Goal: Contribute content: Add original content to the website for others to see

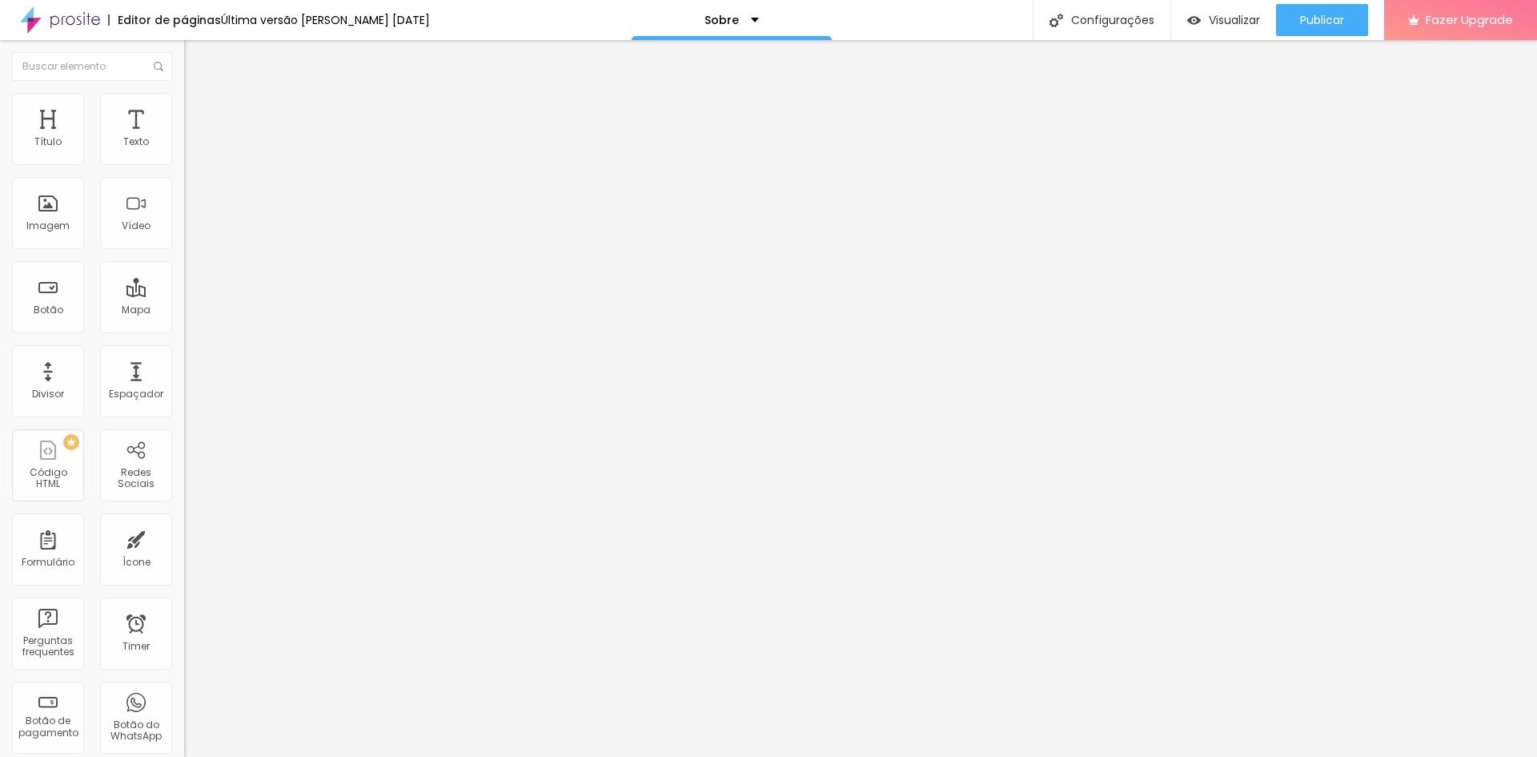
click at [271, 138] on span at bounding box center [276, 131] width 10 height 14
click at [184, 138] on span "Adicionar imagem" at bounding box center [235, 131] width 103 height 14
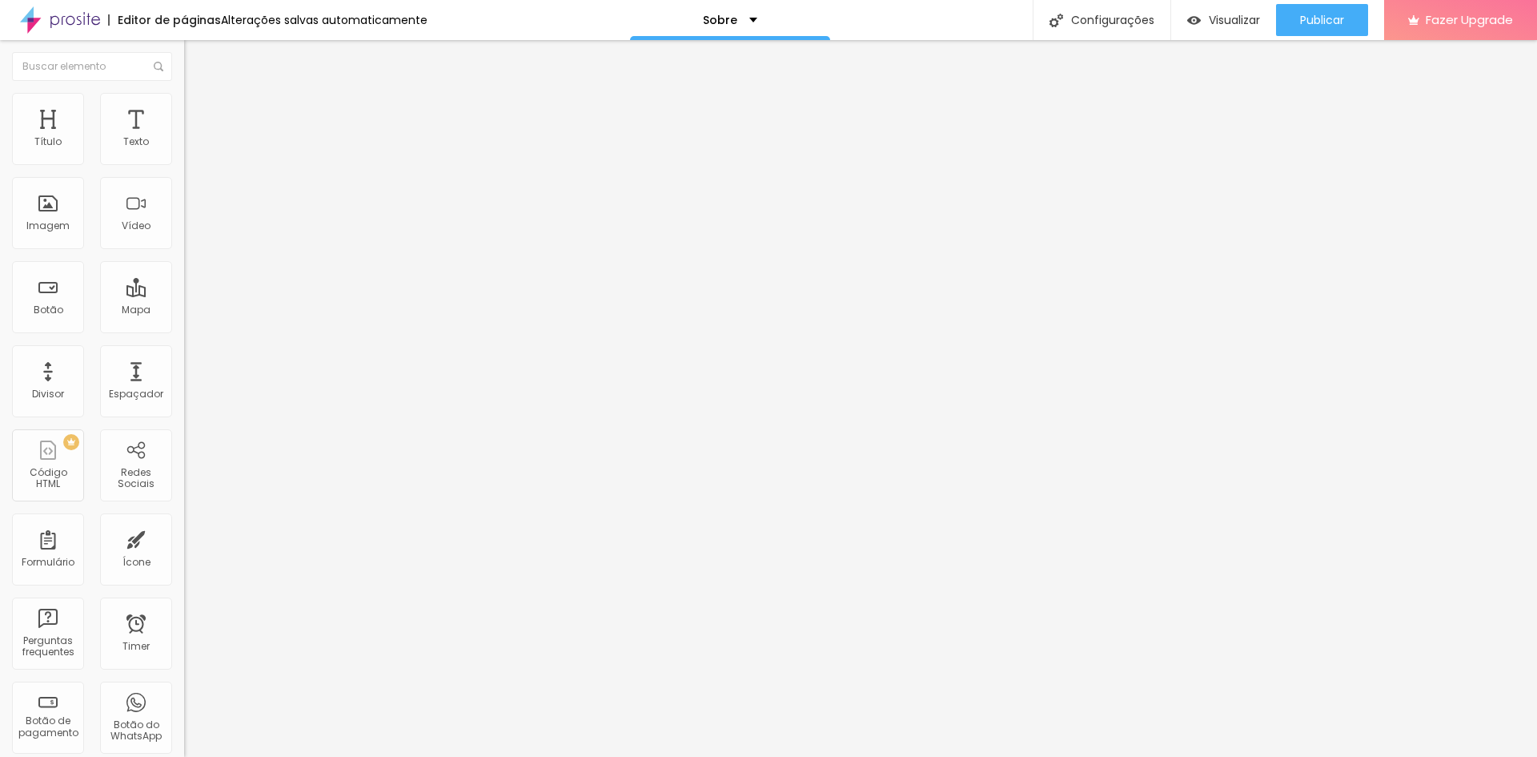
click at [184, 203] on img at bounding box center [189, 196] width 11 height 11
click at [184, 217] on div at bounding box center [276, 210] width 184 height 13
click at [184, 230] on div at bounding box center [276, 210] width 184 height 38
click at [184, 251] on span "1:1 Quadrado" at bounding box center [215, 244] width 63 height 14
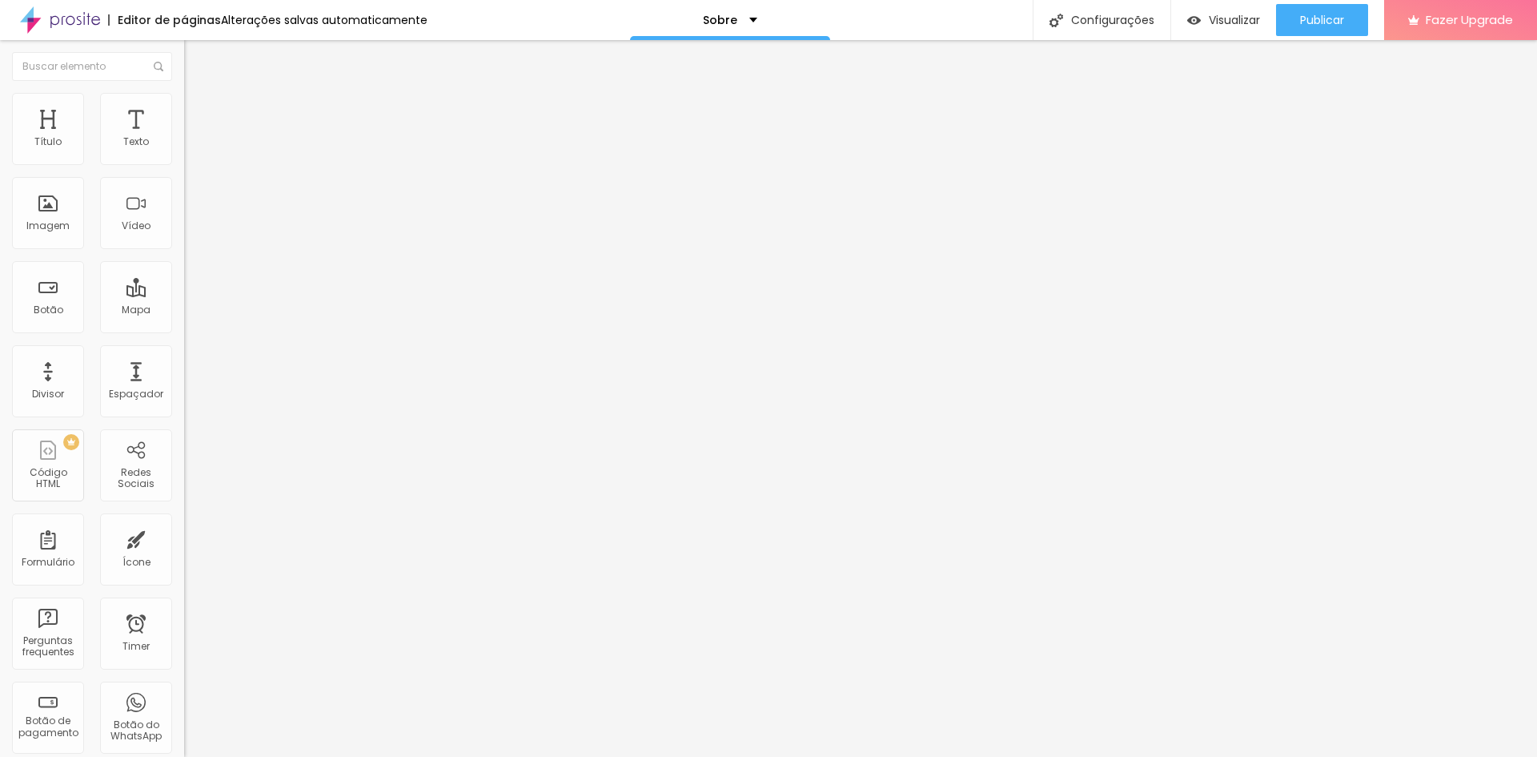
click at [184, 270] on span "Padrão" at bounding box center [202, 263] width 36 height 14
click at [184, 264] on div "Cinema 16:9" at bounding box center [276, 256] width 184 height 15
click at [184, 295] on span "Original" at bounding box center [203, 288] width 38 height 14
click at [184, 279] on span "Quadrado" at bounding box center [210, 273] width 52 height 14
click at [184, 105] on li "Estilo" at bounding box center [276, 101] width 184 height 16
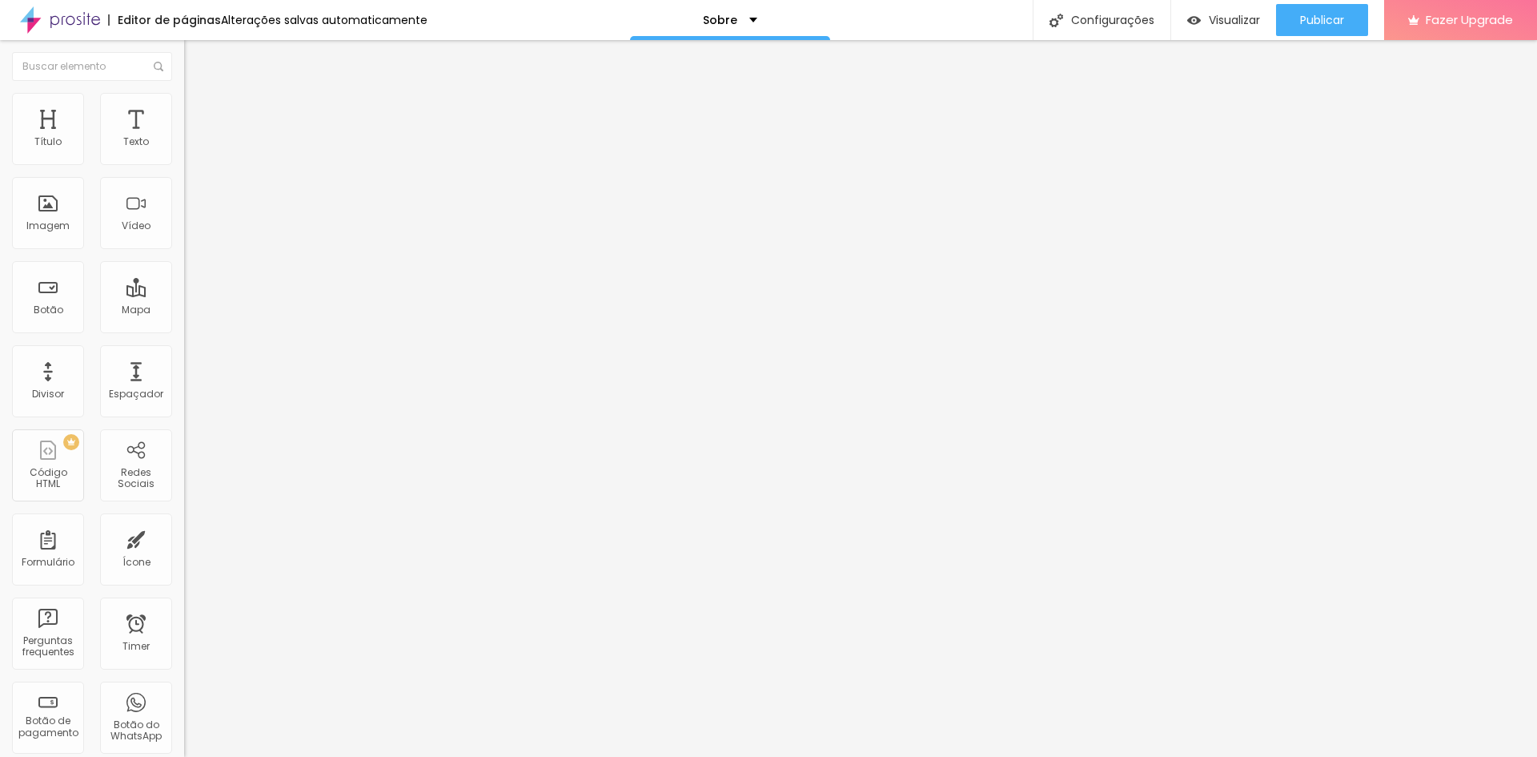
type input "40"
type input "35"
type input "30"
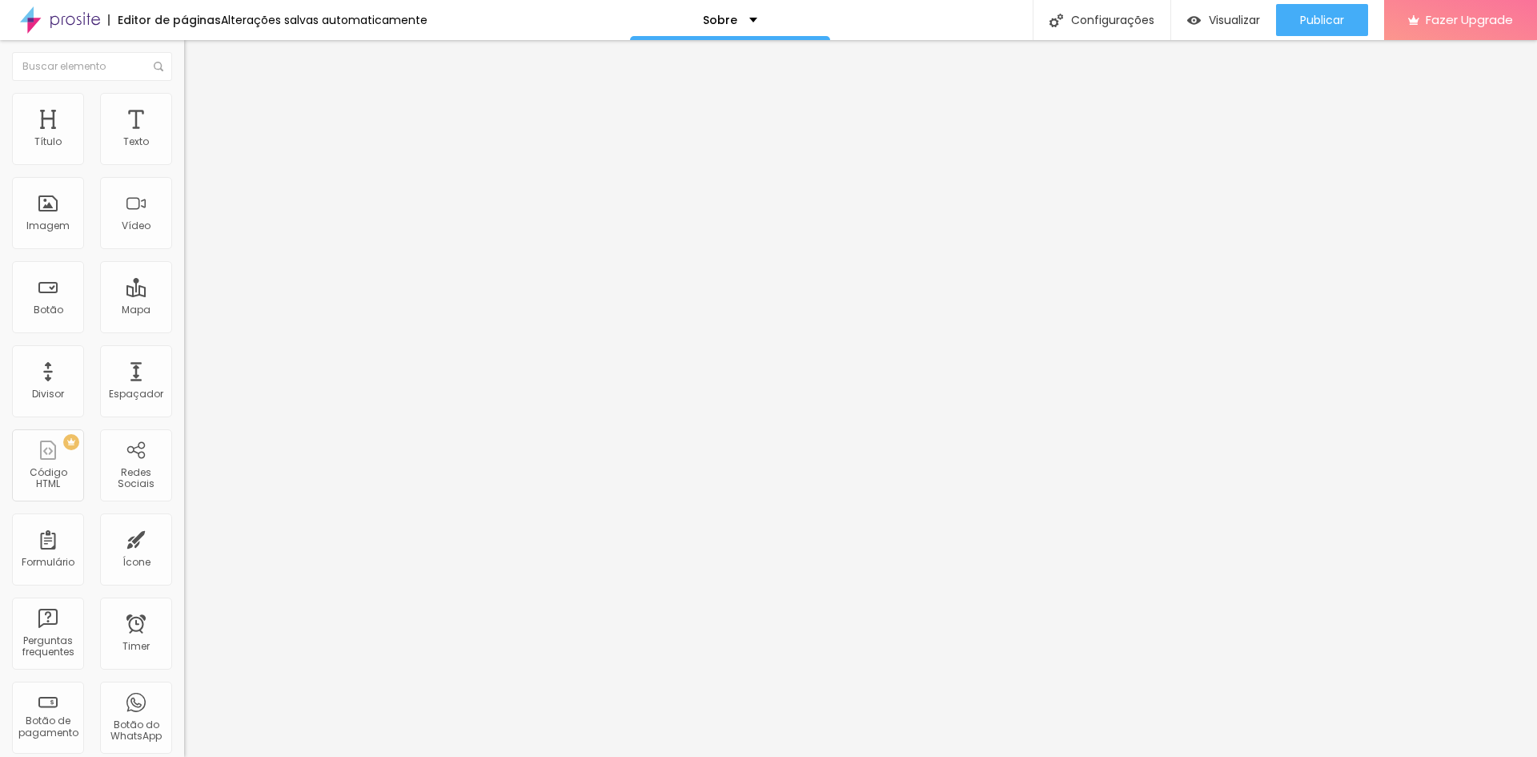
type input "30"
type input "35"
type input "40"
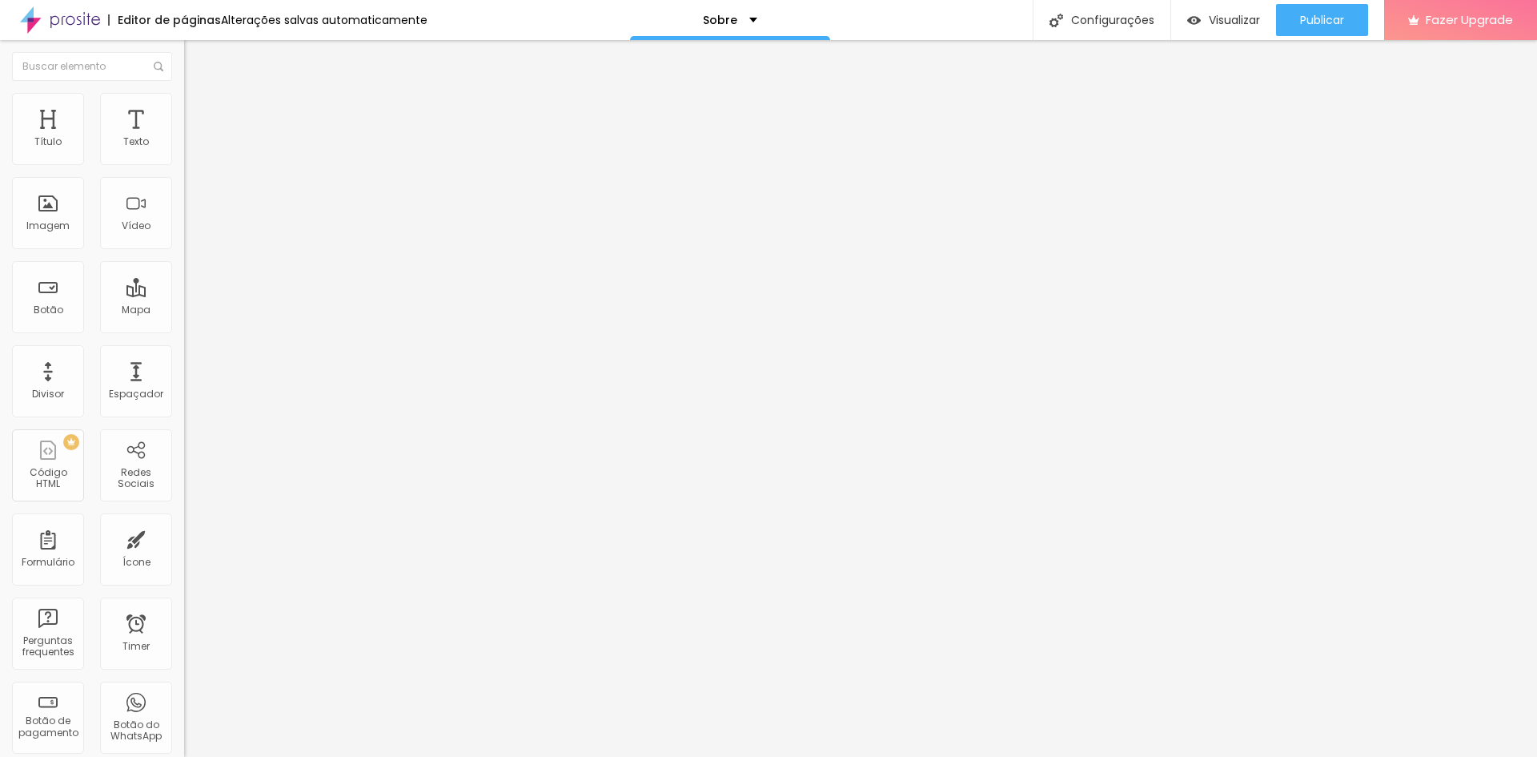
type input "45"
type input "50"
type input "55"
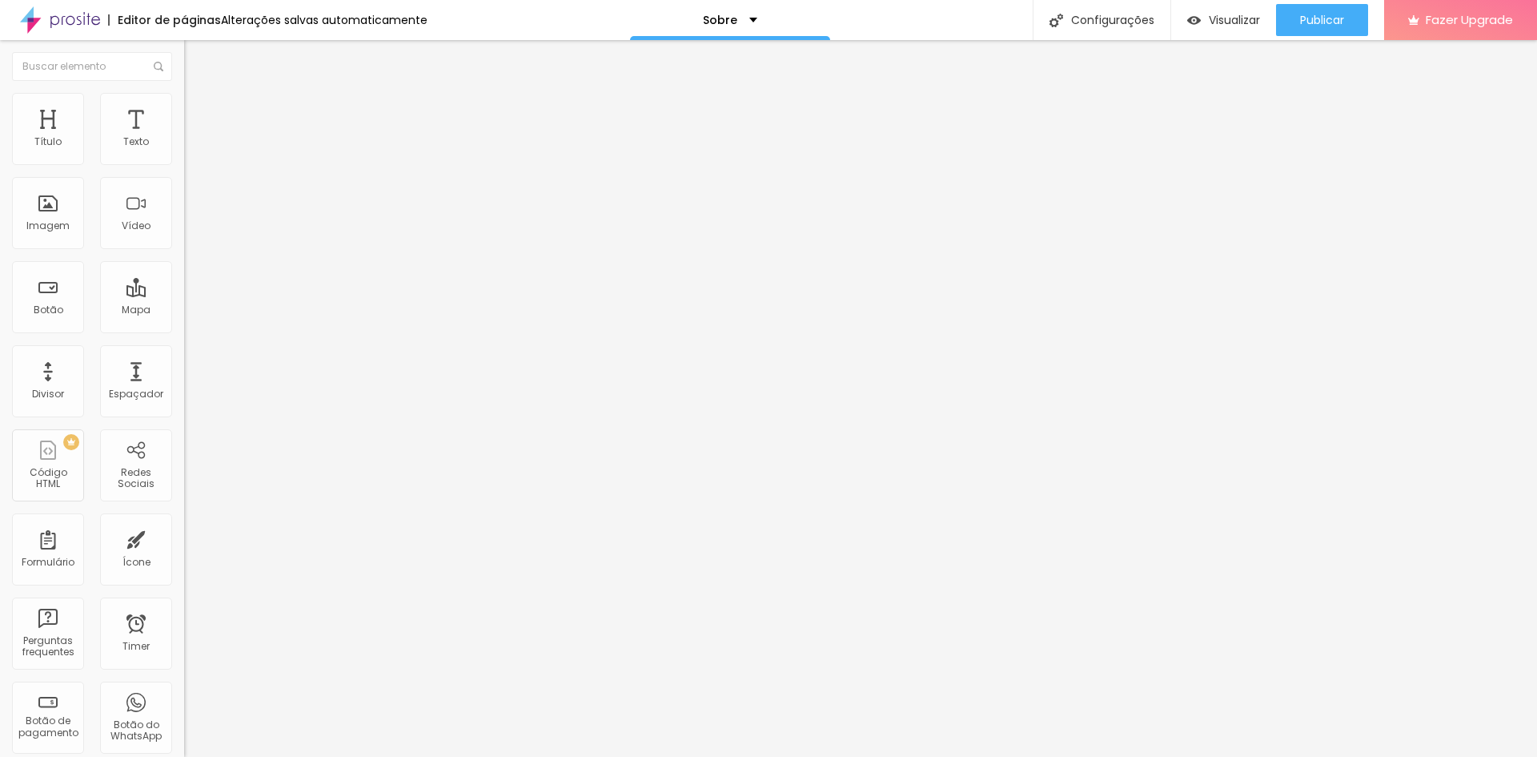
type input "55"
type input "60"
type input "65"
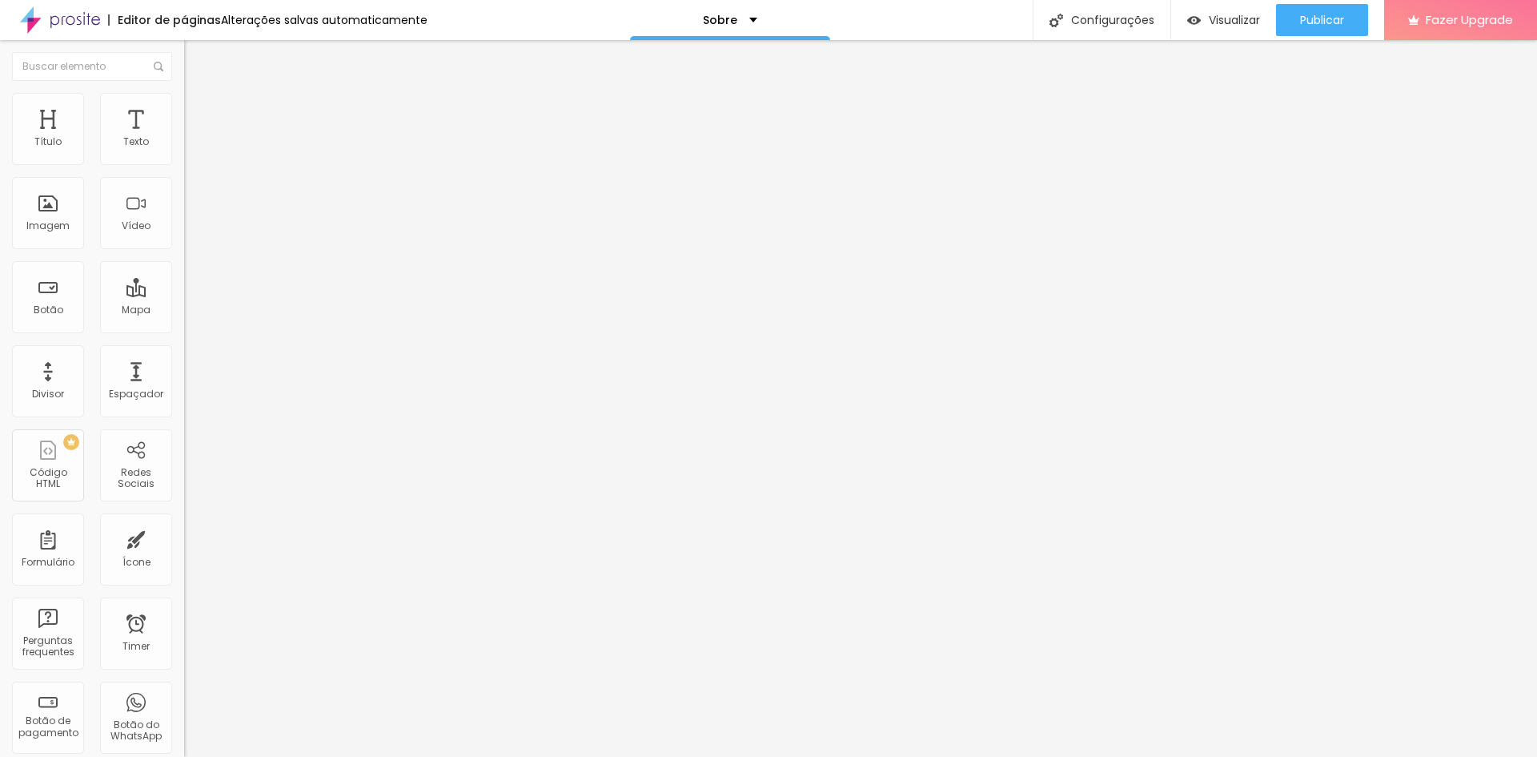
type input "70"
type input "75"
type input "80"
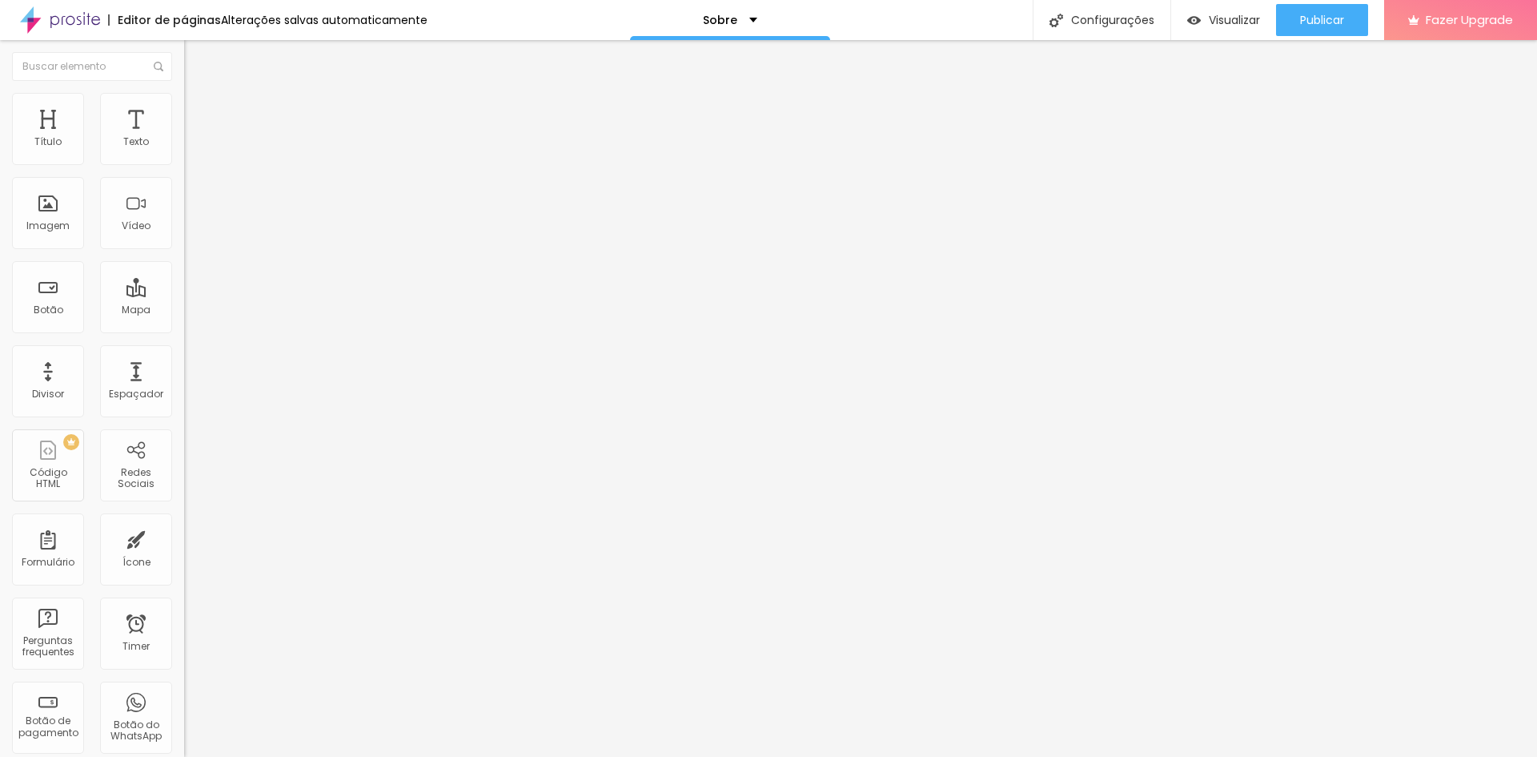
type input "80"
type input "85"
type input "90"
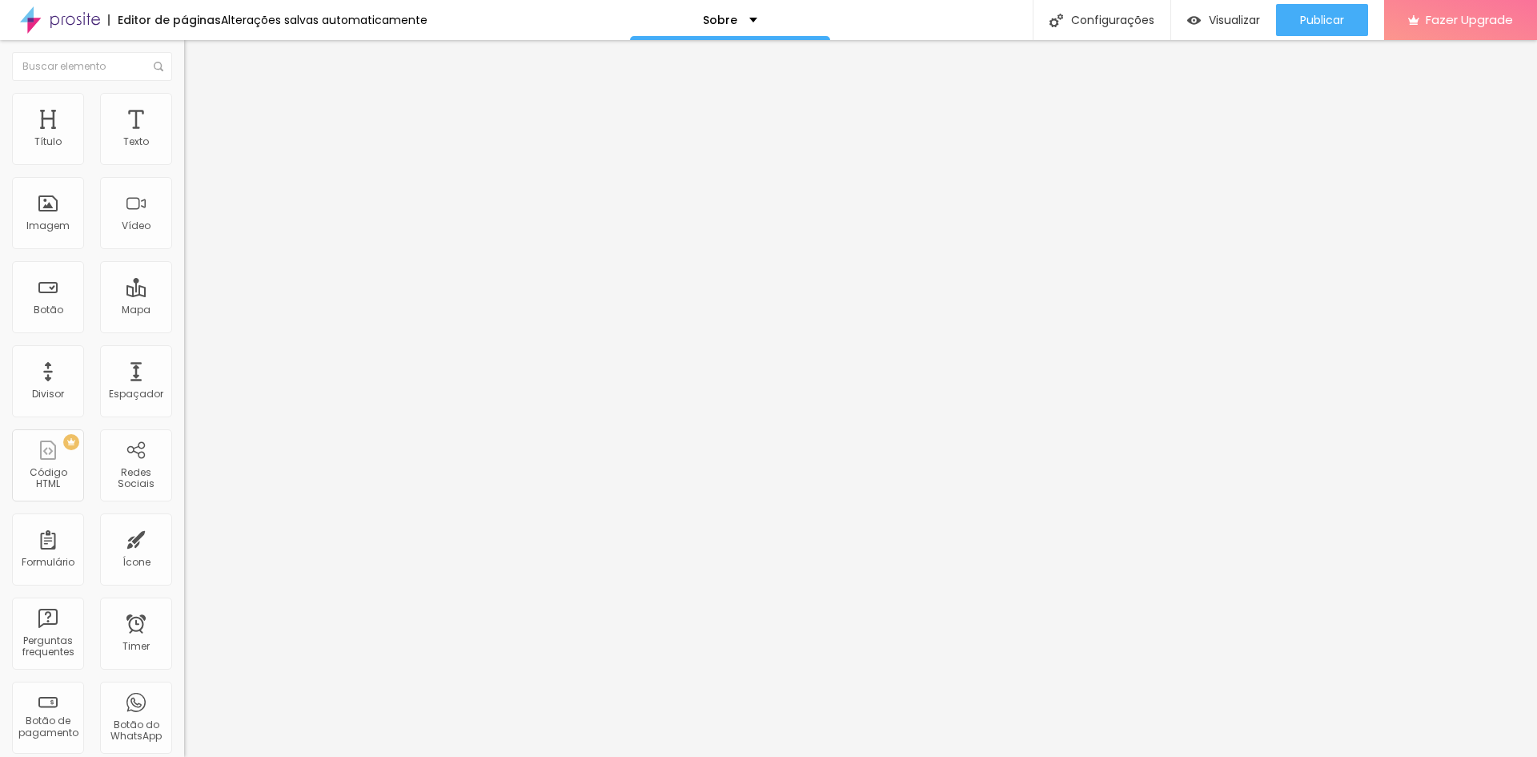
type input "85"
type input "80"
type input "75"
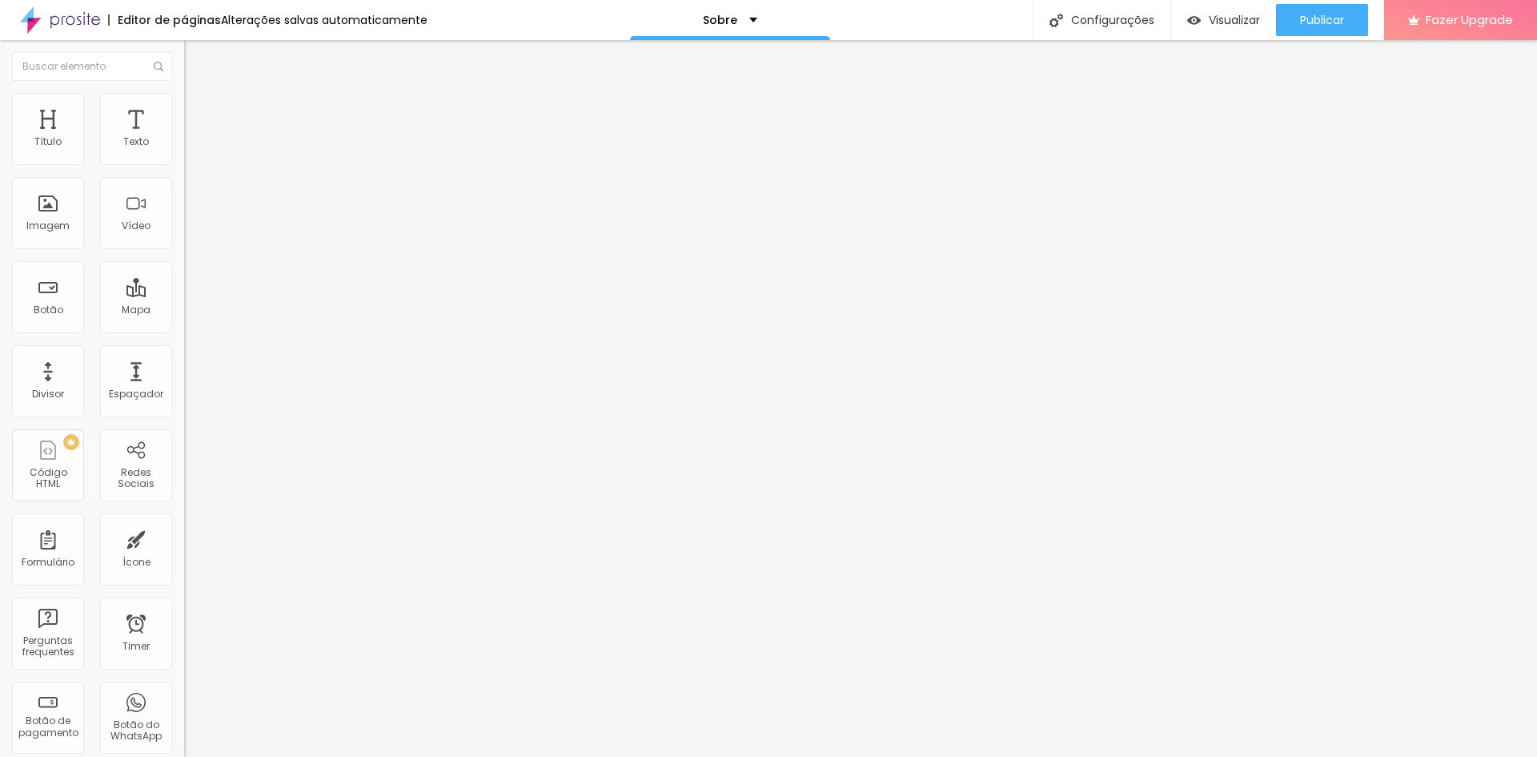
type input "75"
type input "70"
type input "65"
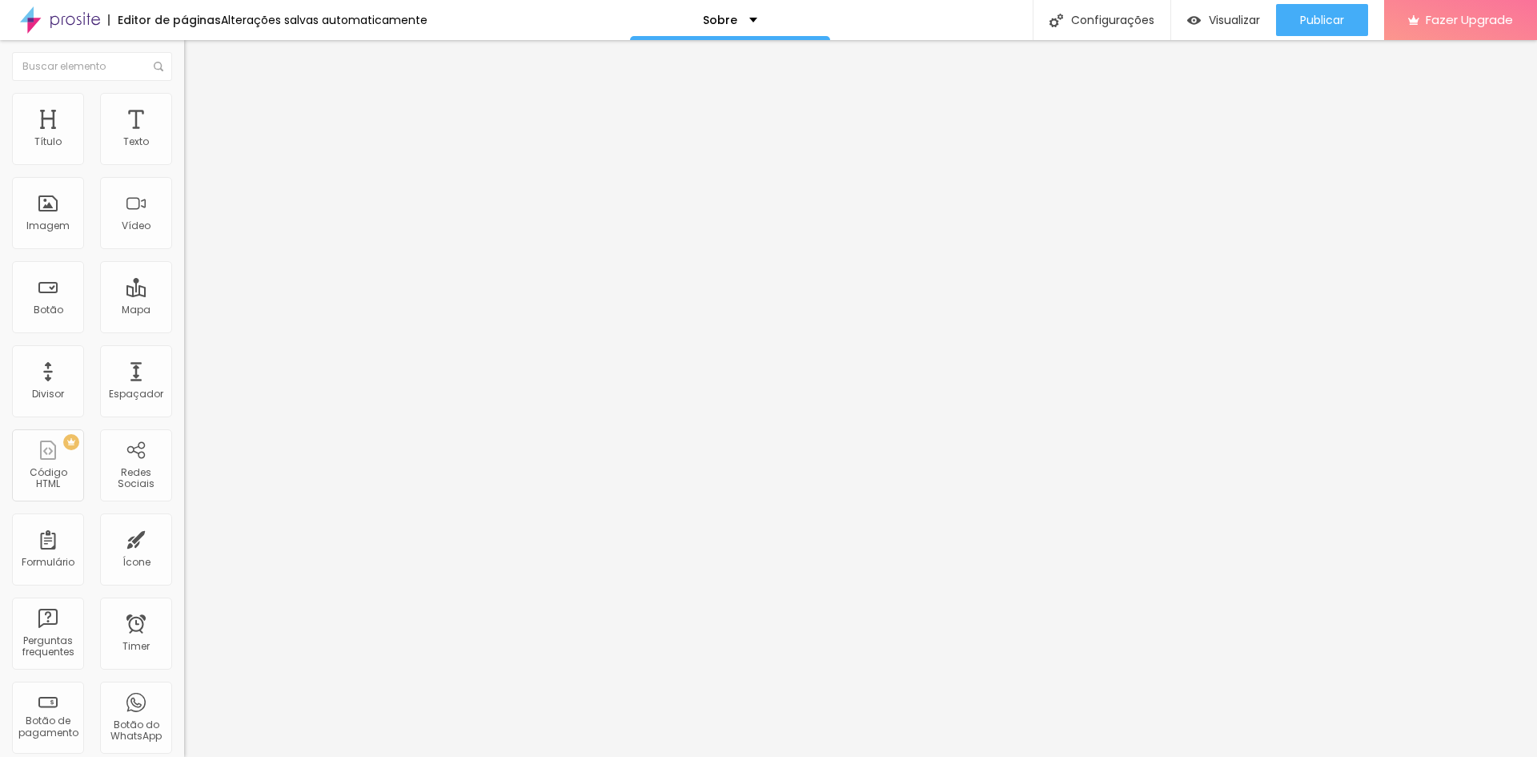
type input "60"
type input "55"
type input "50"
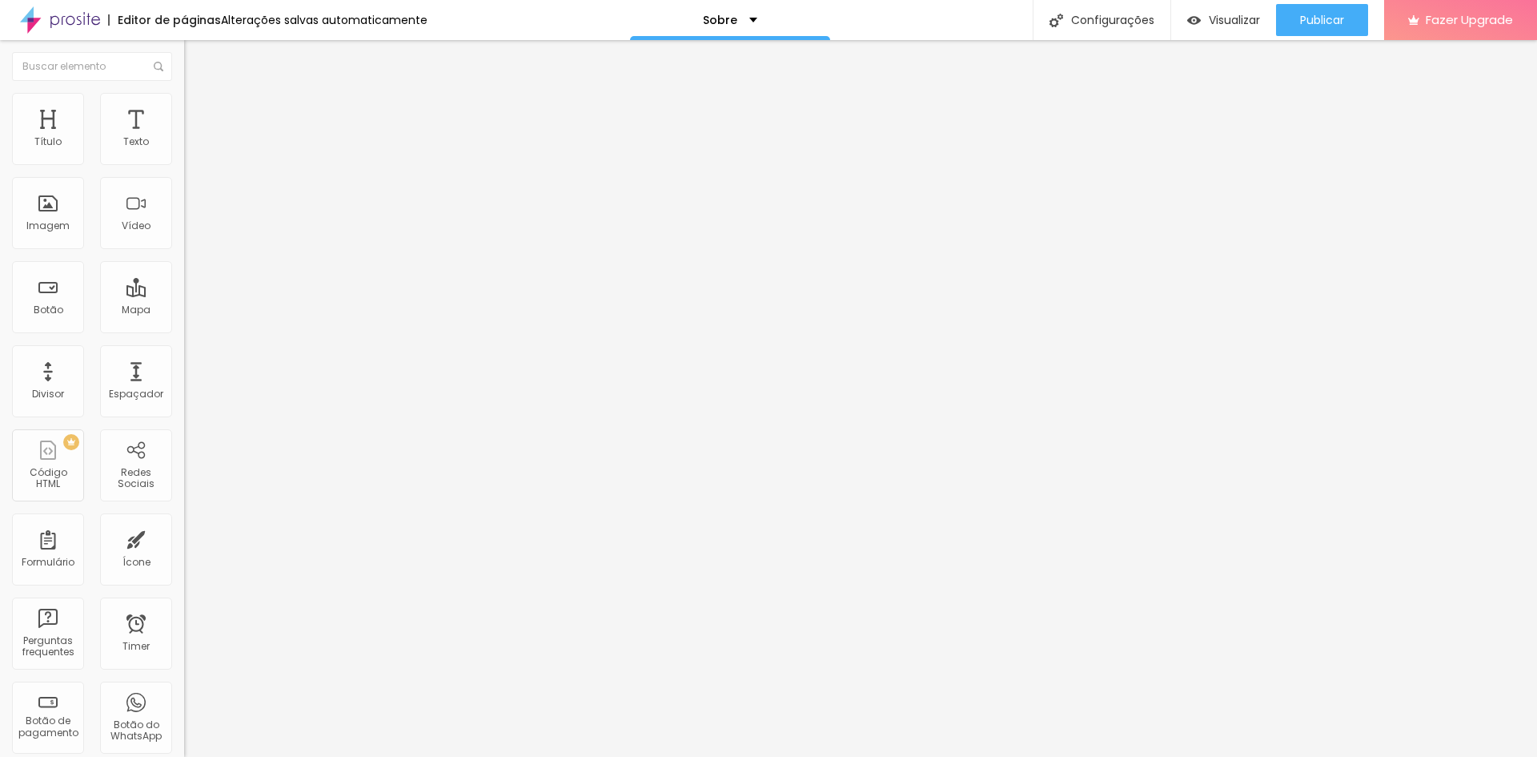
type input "50"
type input "45"
type input "40"
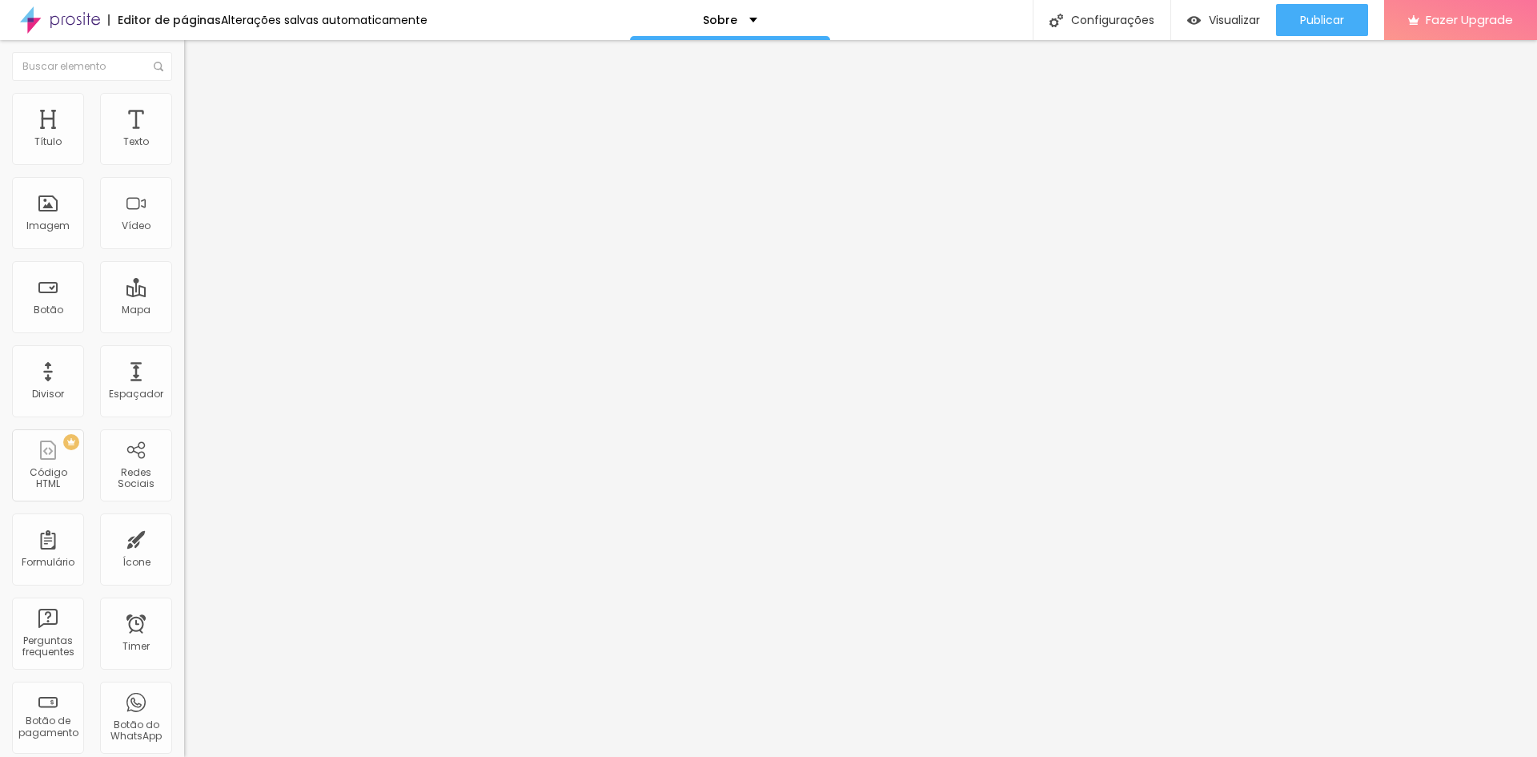
type input "45"
click at [184, 164] on input "range" at bounding box center [235, 157] width 103 height 13
type input "189"
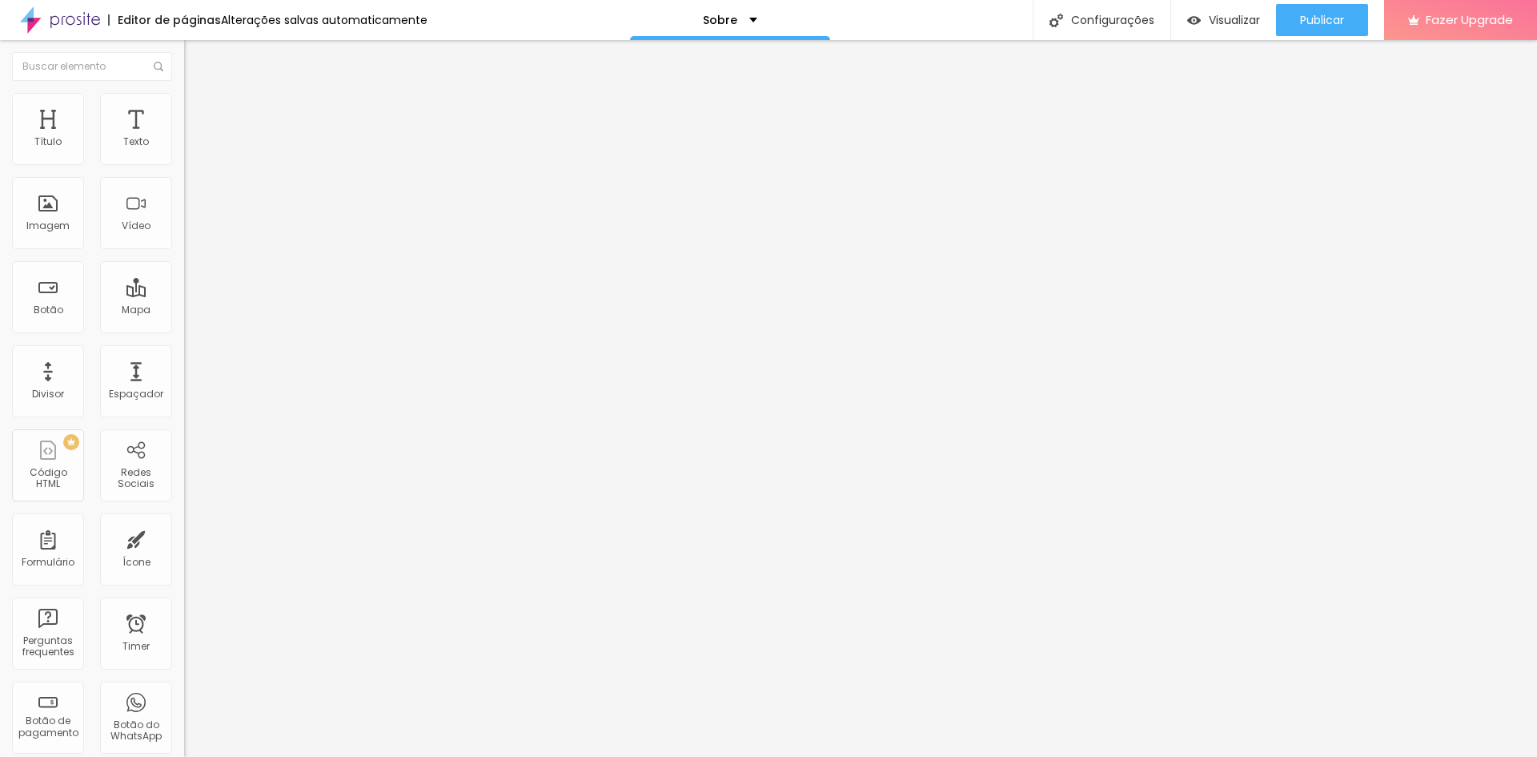
type input "181"
type input "171"
type input "163"
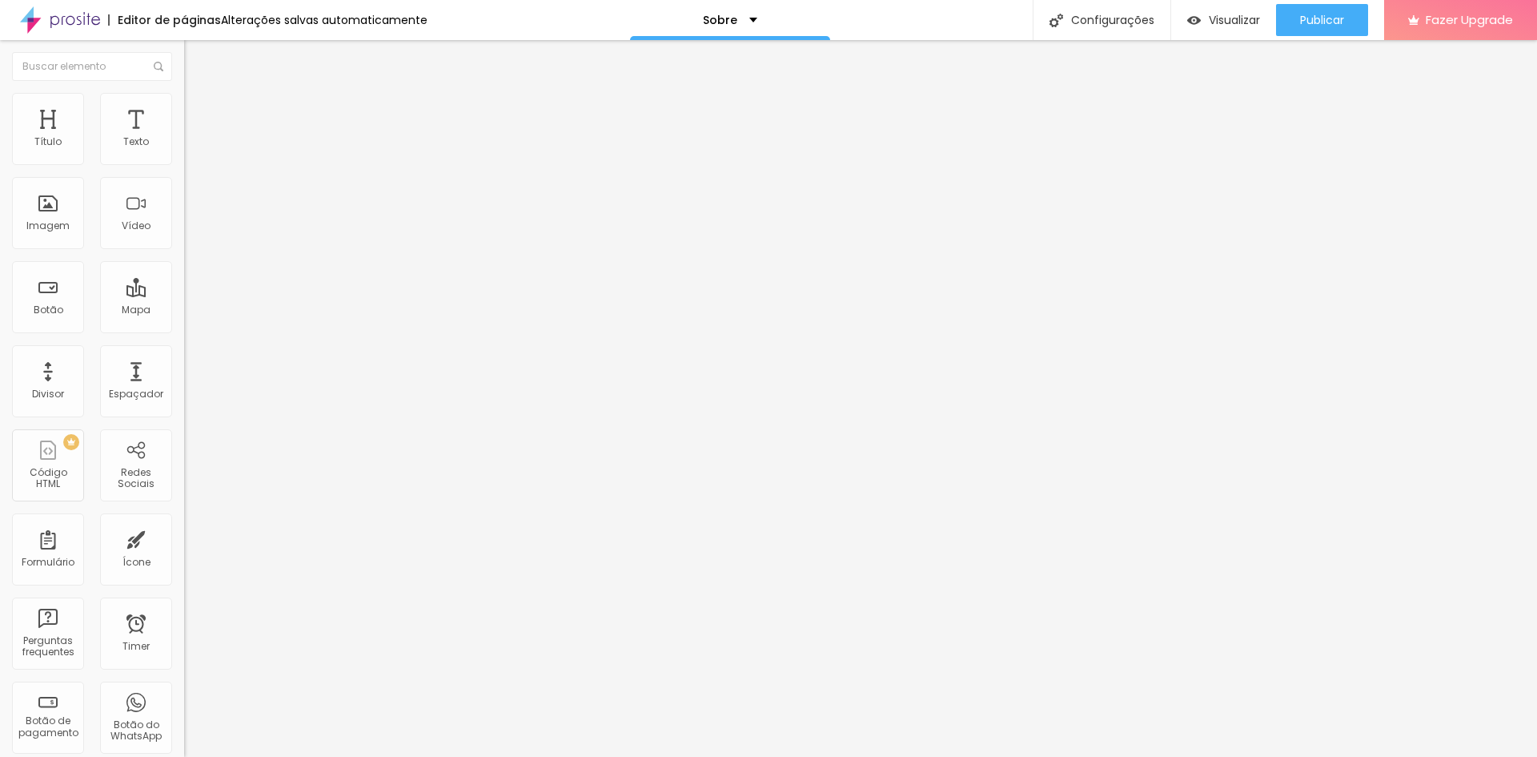
type input "163"
type input "156"
type input "150"
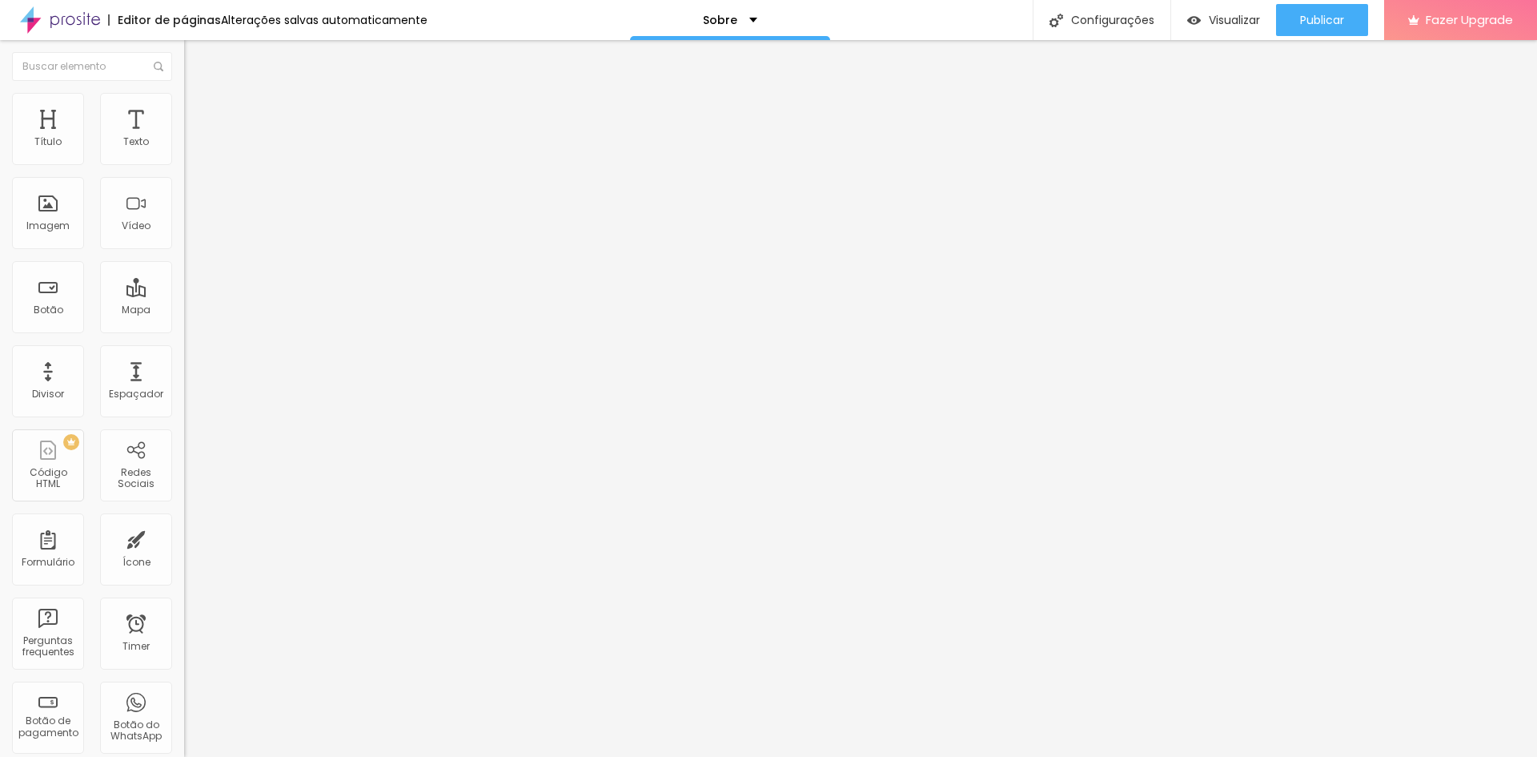
type input "142"
type input "133"
type input "118"
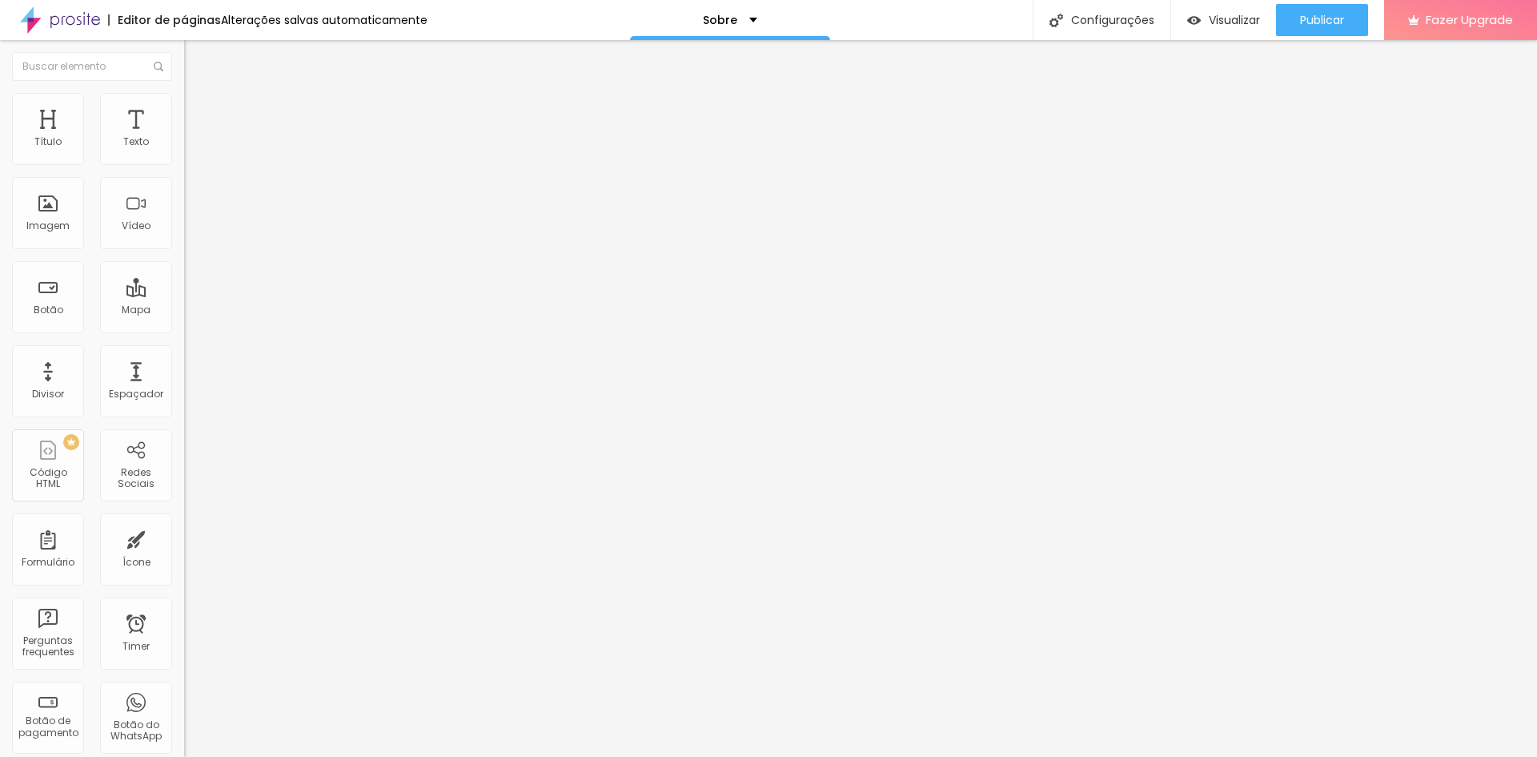
type input "118"
type input "110"
type input "104"
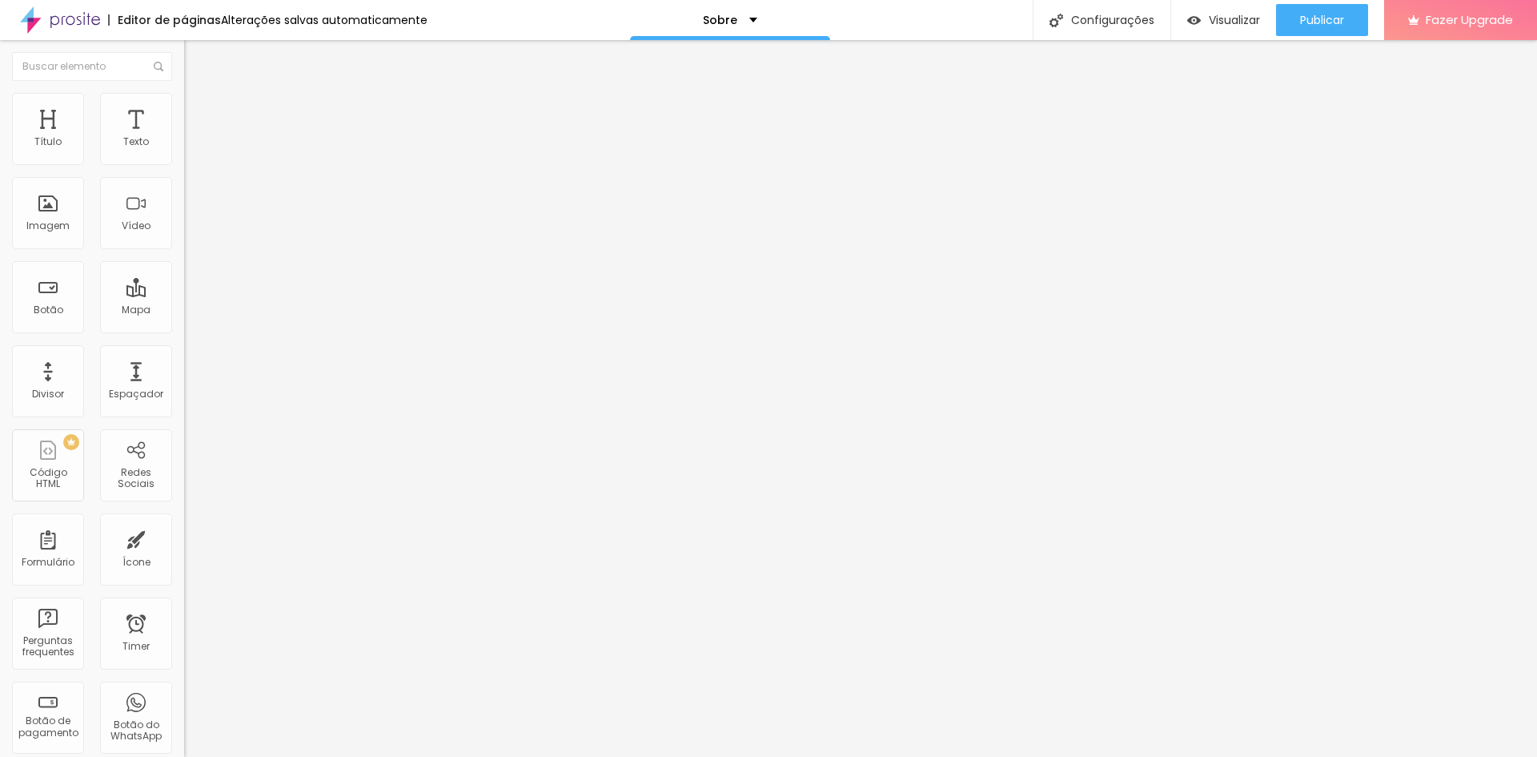
type input "95"
type input "91"
type input "84"
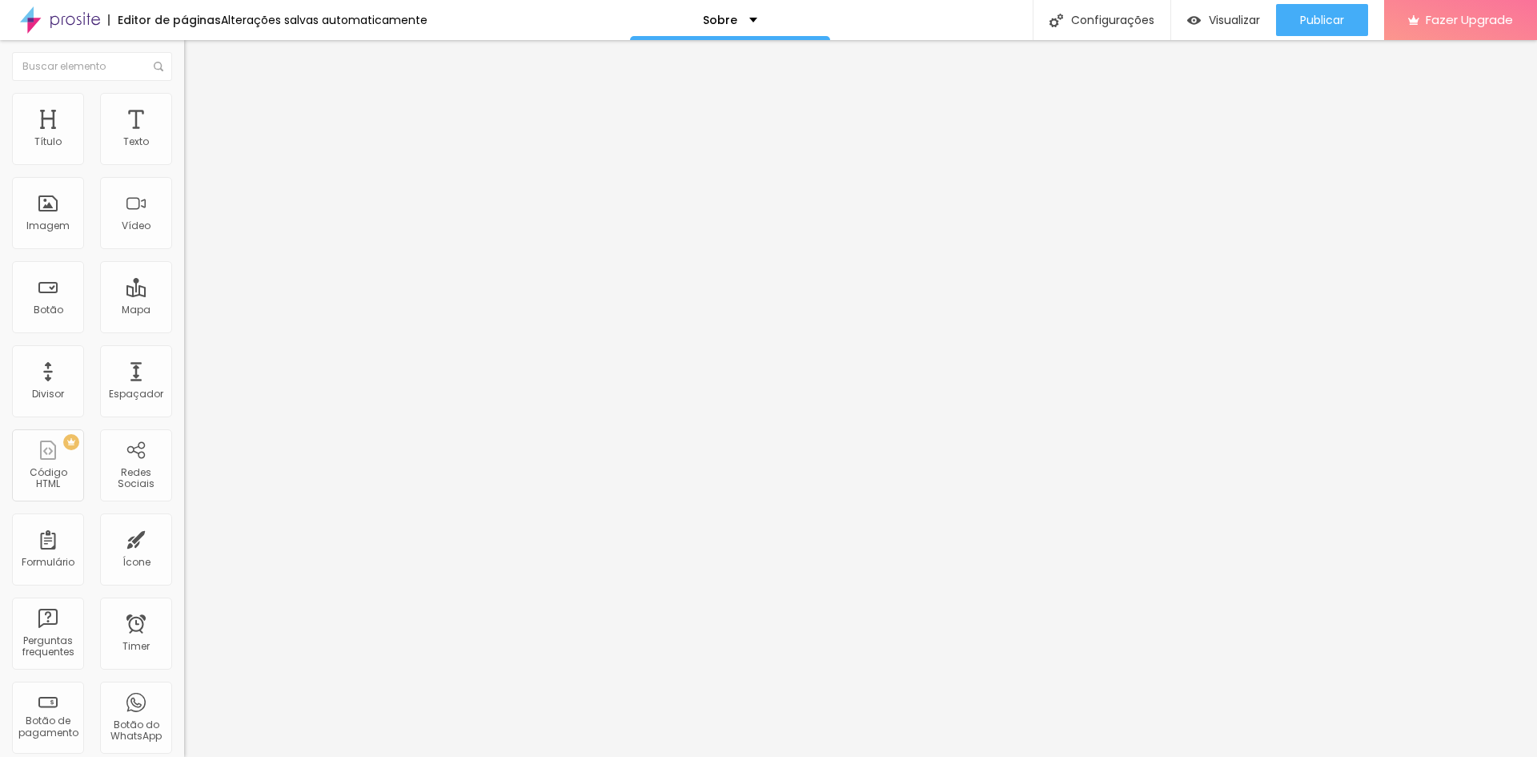
type input "84"
type input "79"
type input "77"
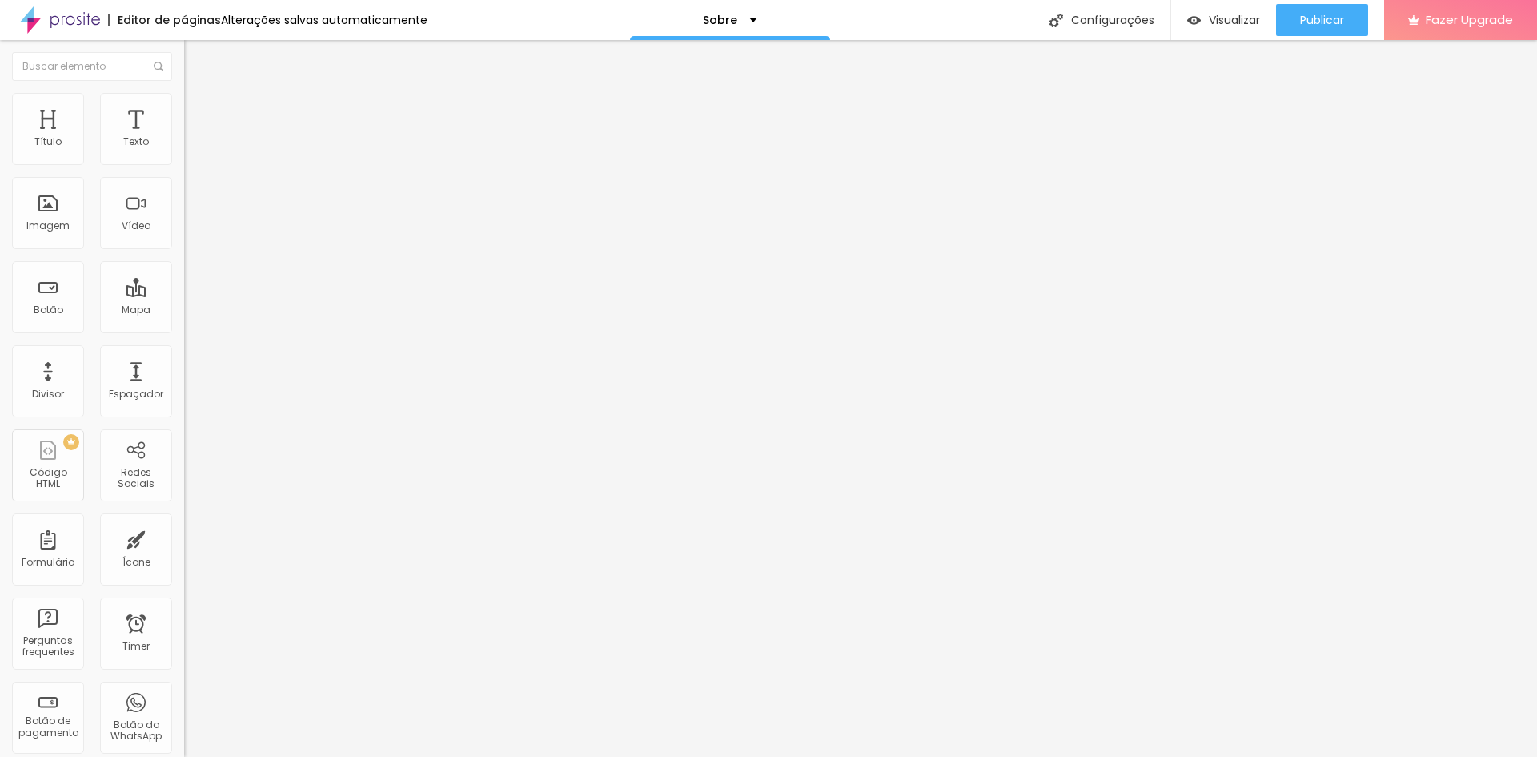
type input "76"
type input "74"
type input "67"
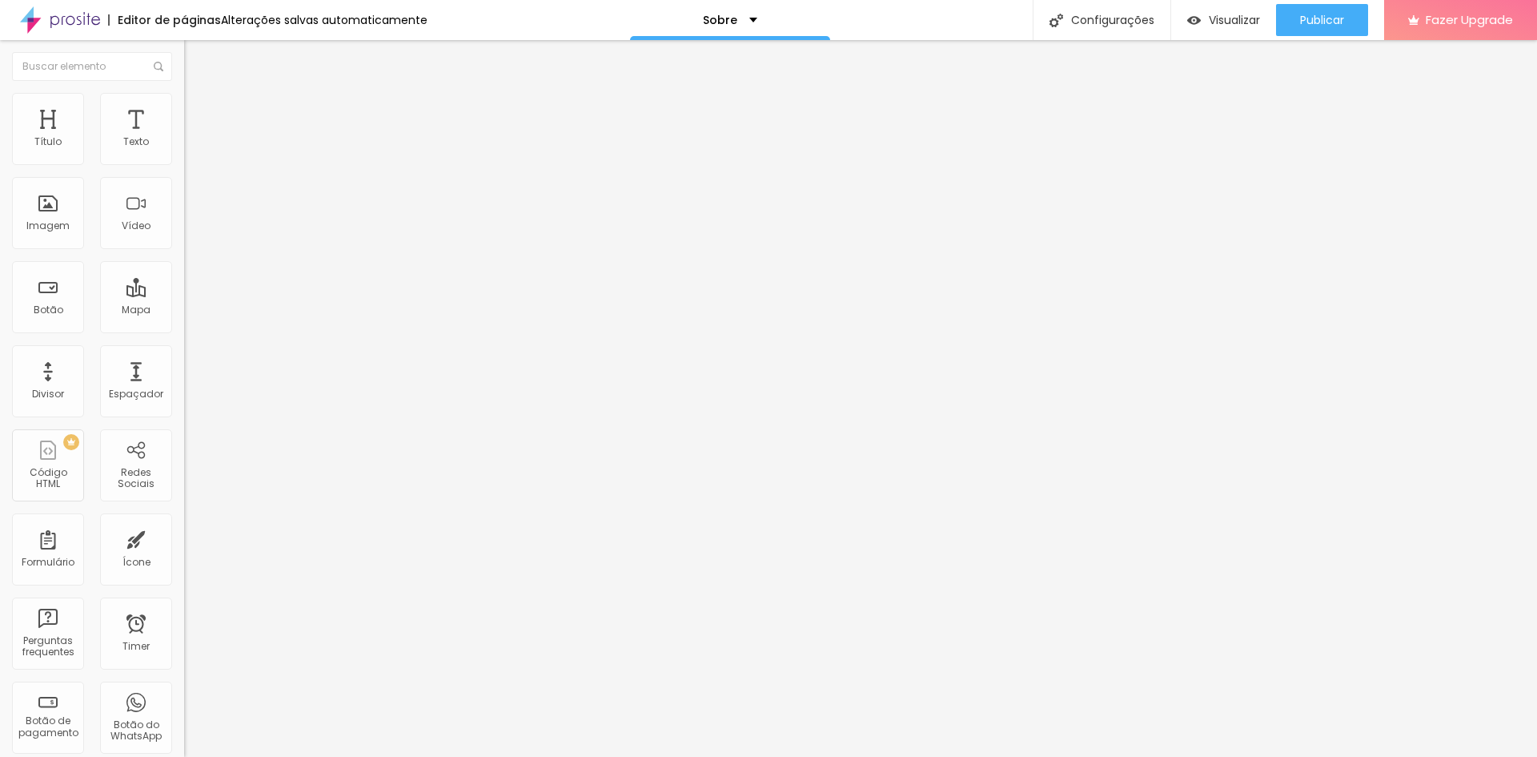
type input "67"
type input "66"
type input "59"
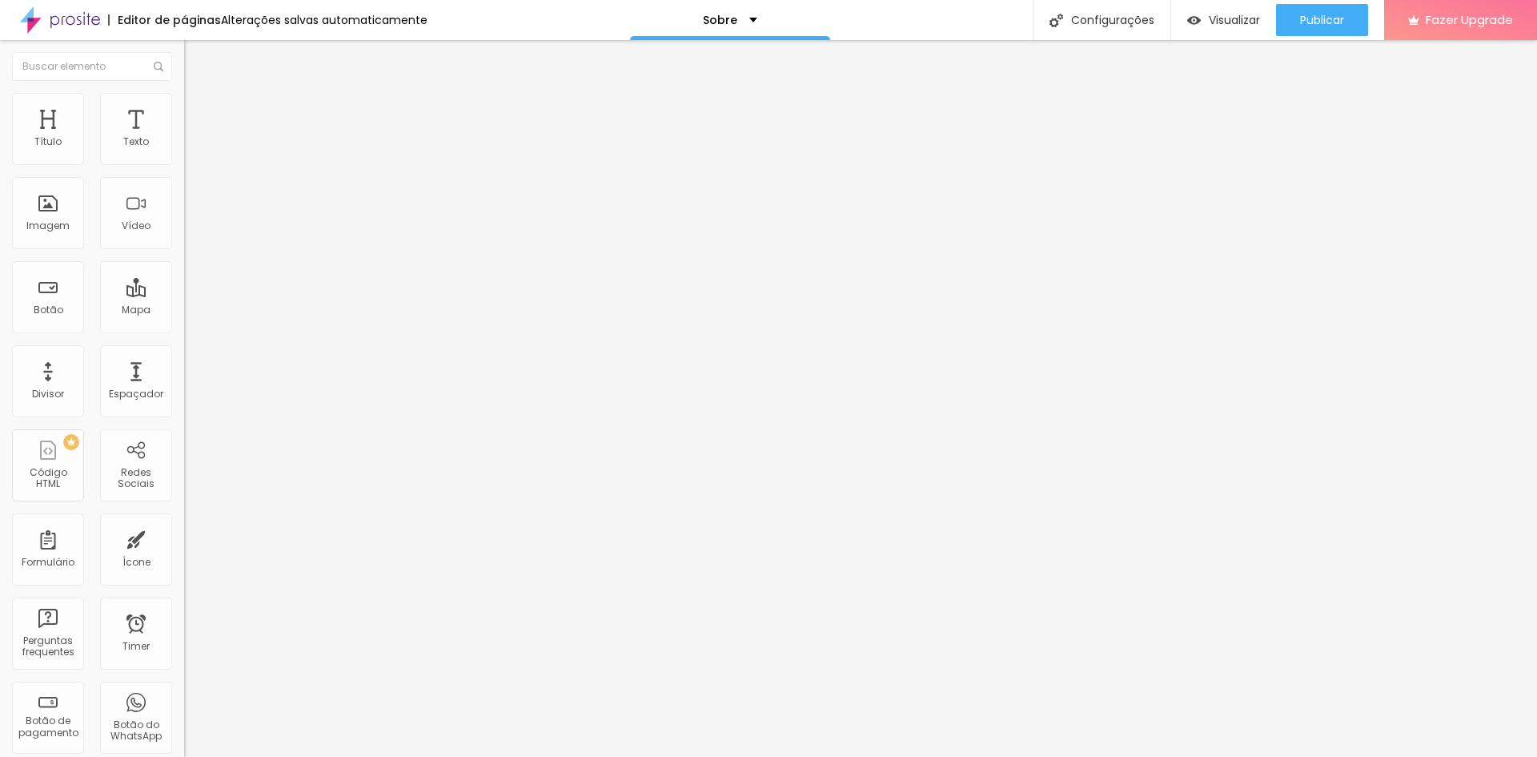
type input "56"
type input "41"
type input "28"
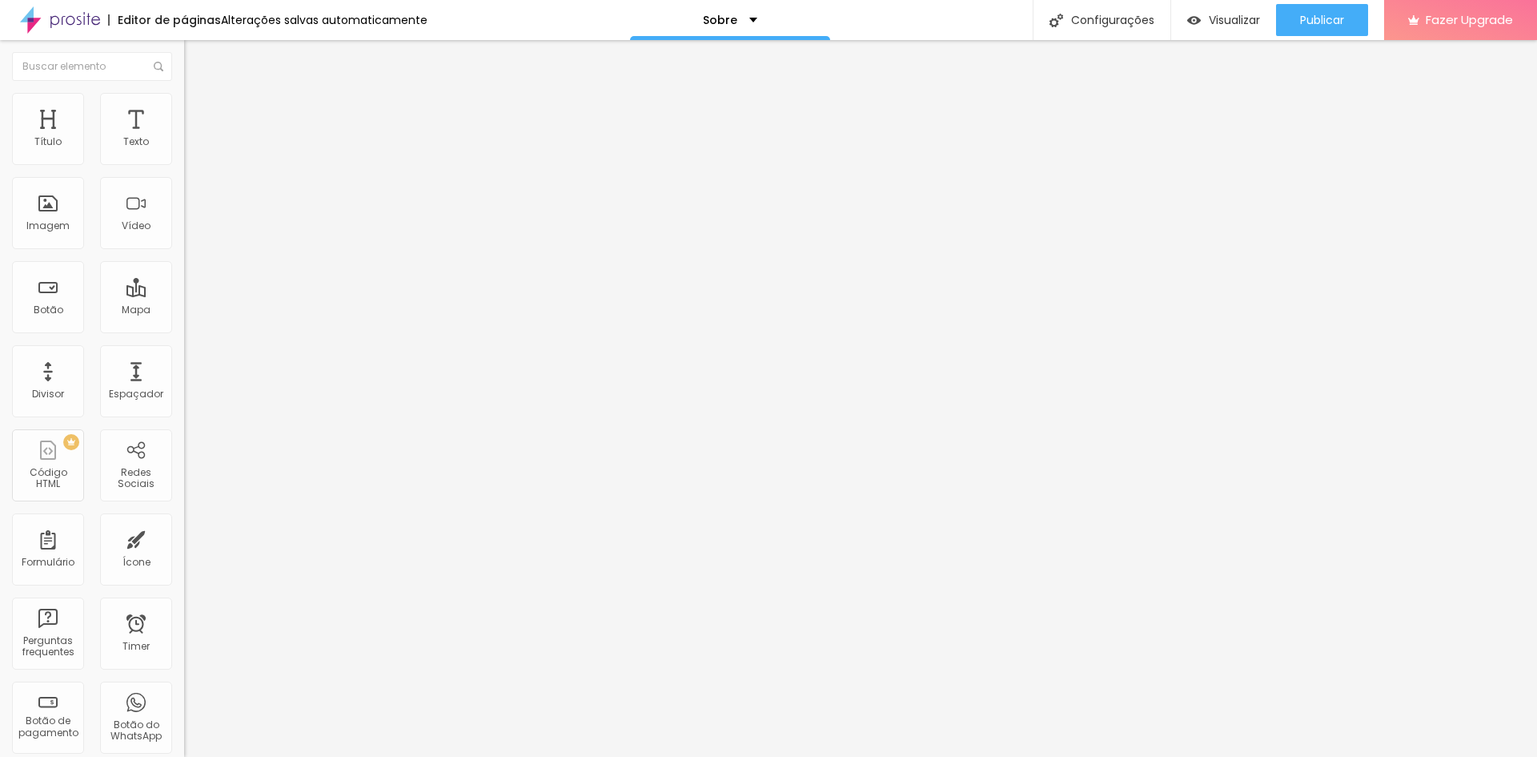
type input "28"
type input "13"
type input "2"
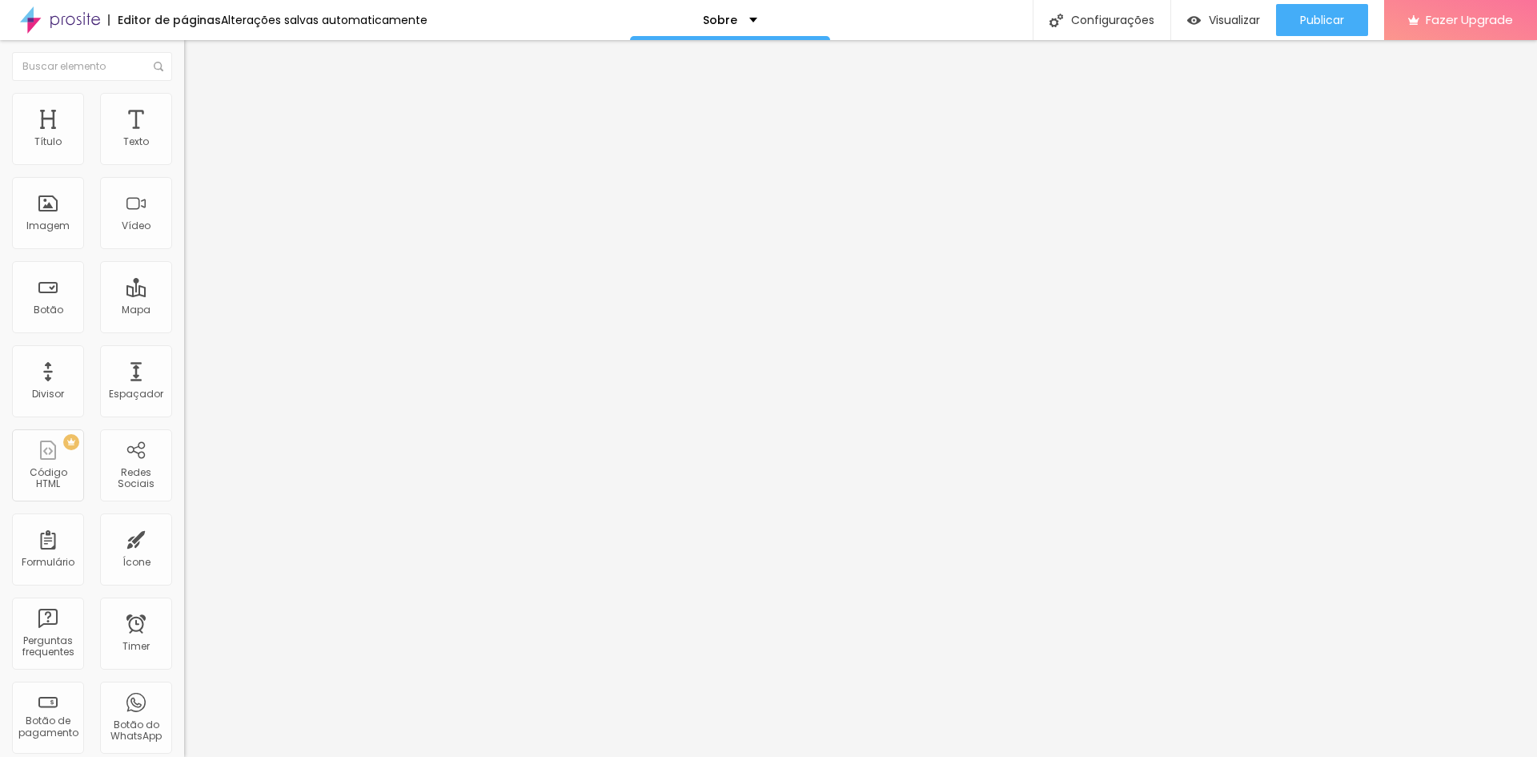
type input "0"
type input "10"
type input "25"
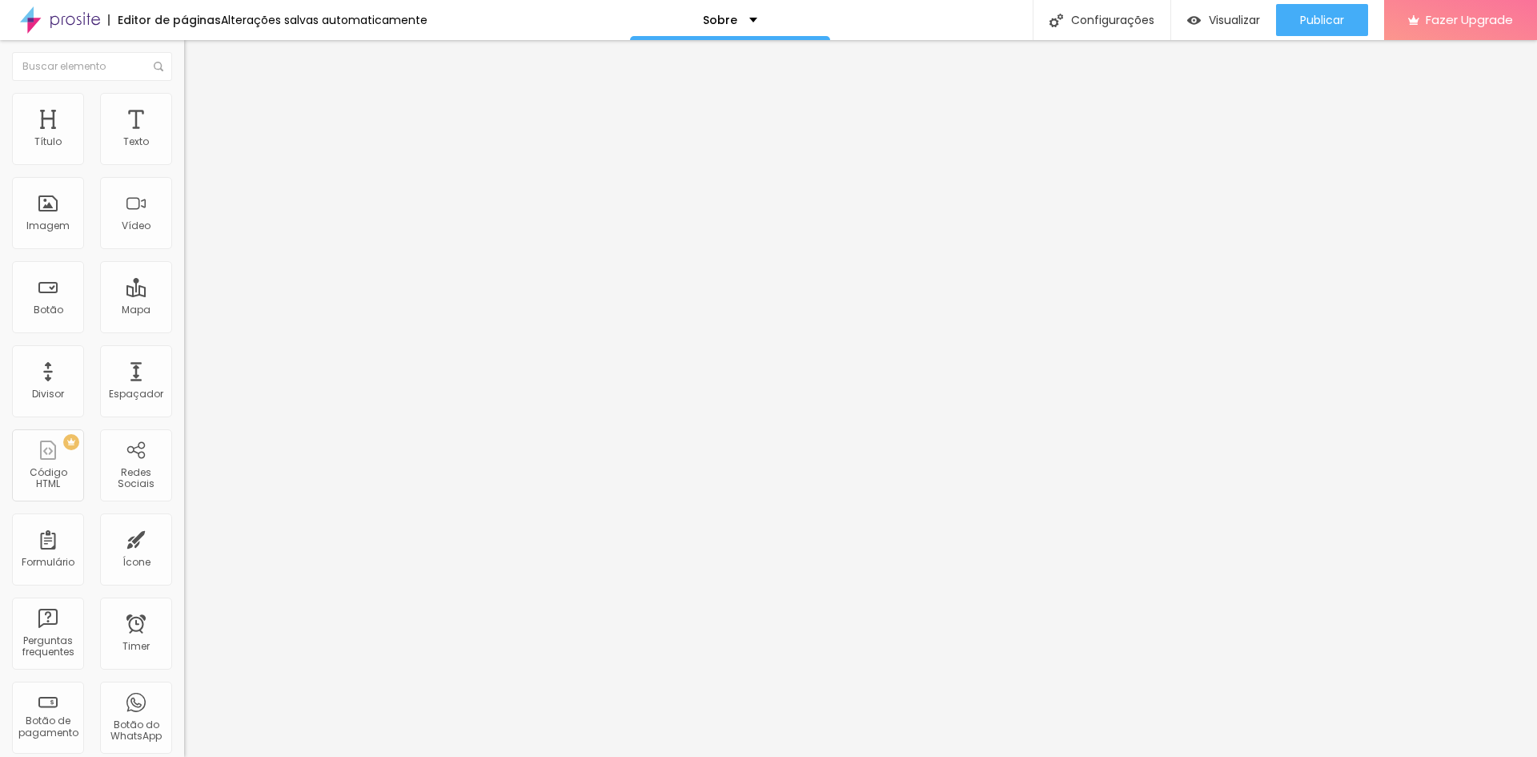
type input "25"
type input "43"
type input "59"
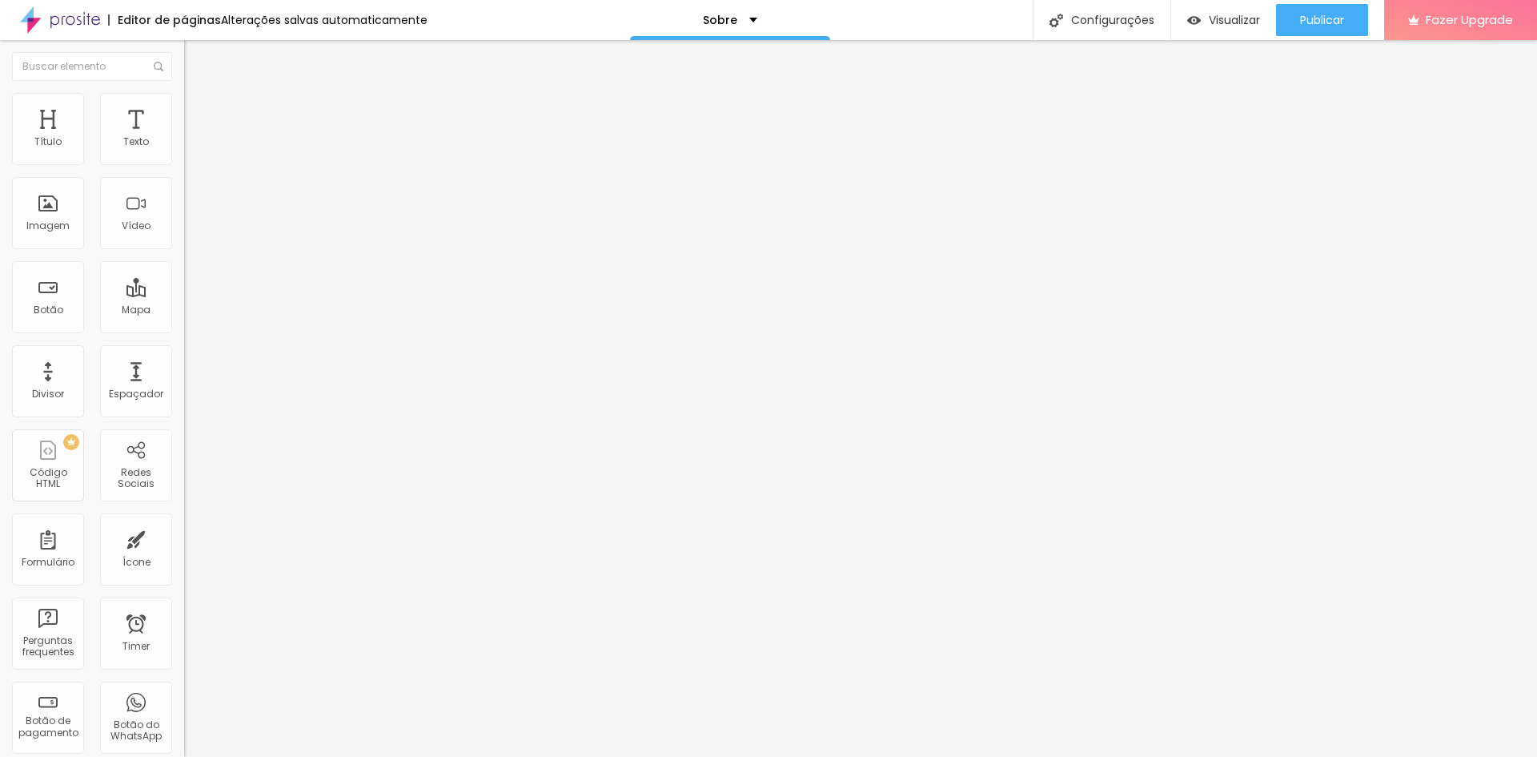
type input "74"
type input "94"
type input "112"
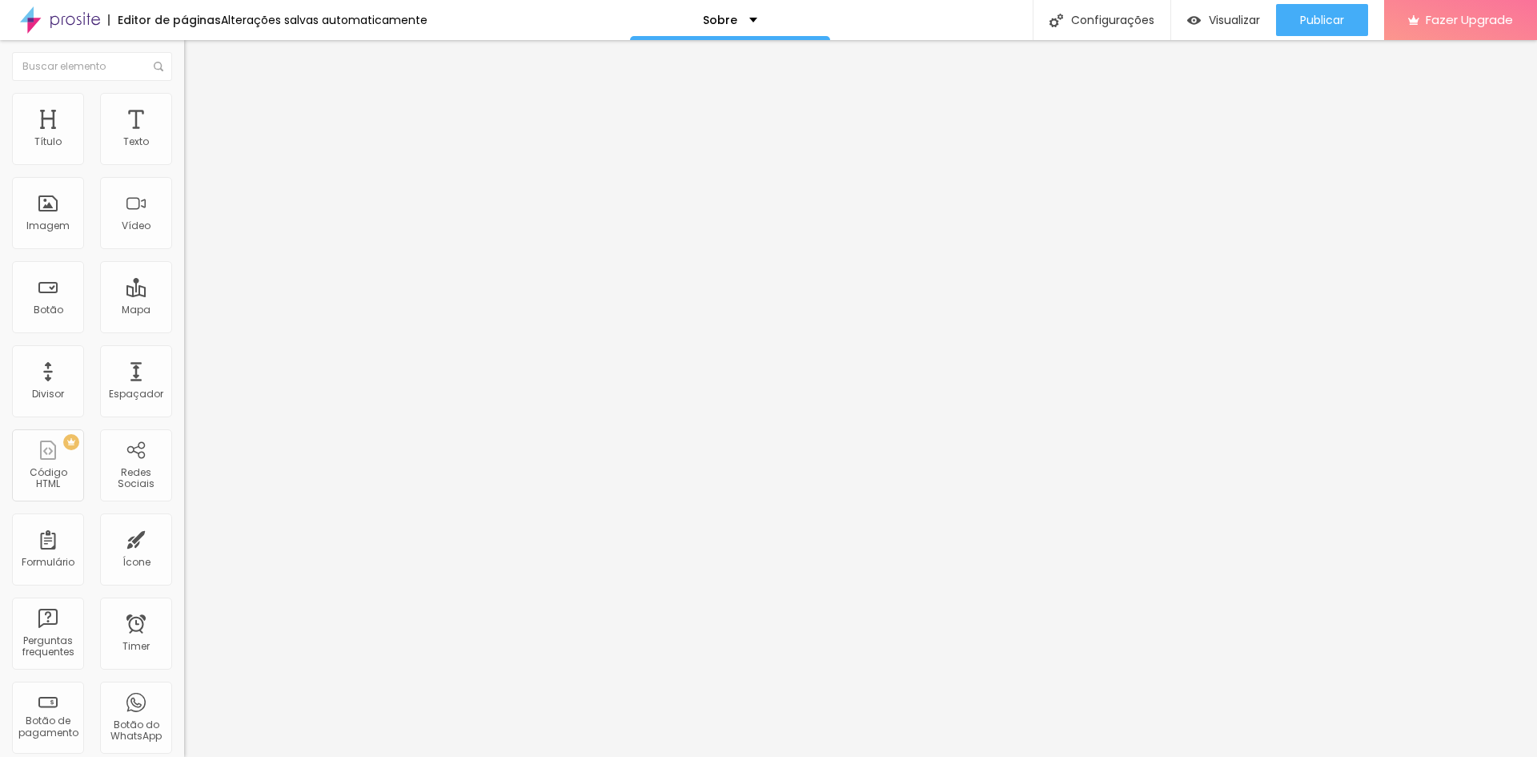
type input "112"
type input "128"
type input "146"
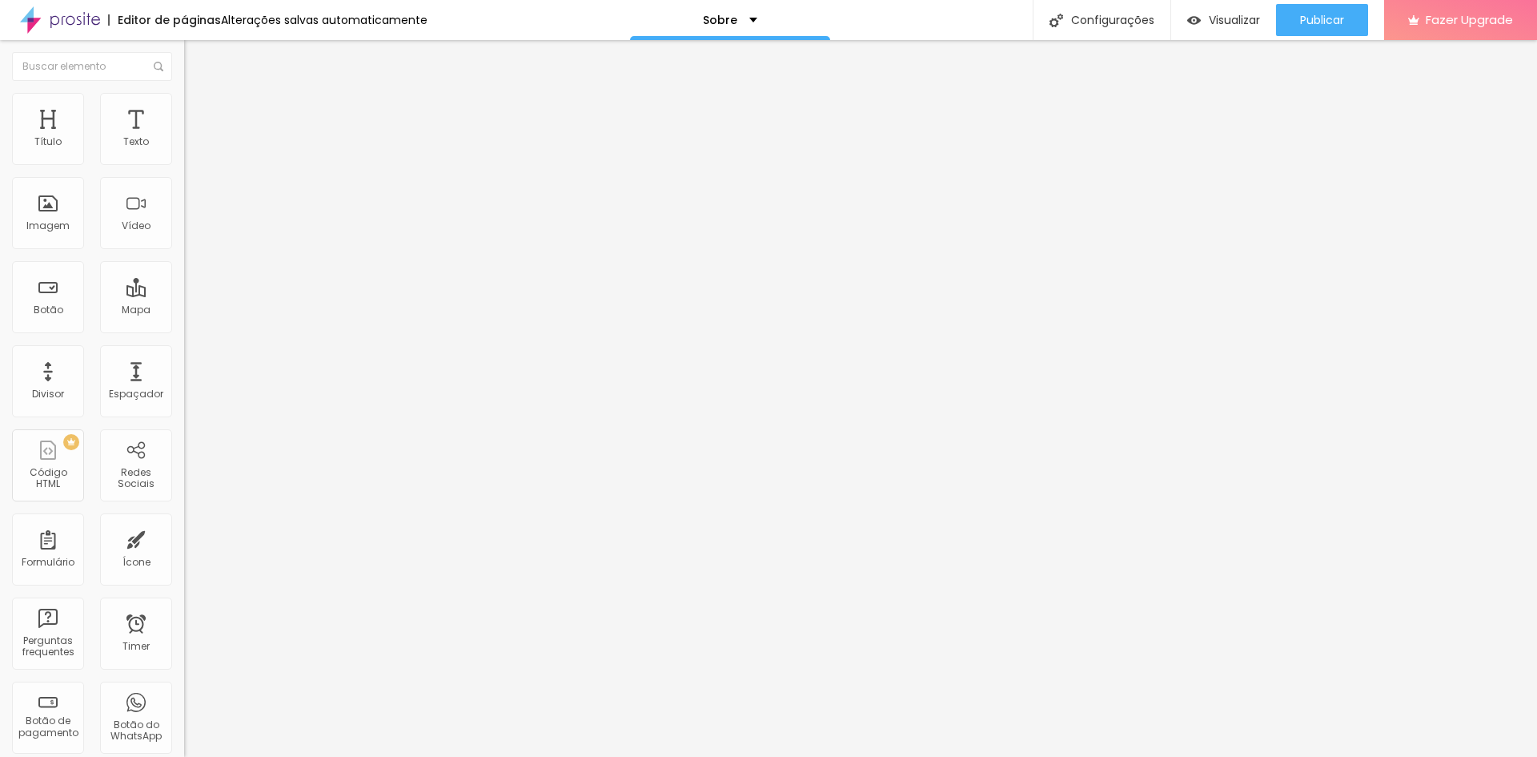
type input "165"
type input "181"
type input "200"
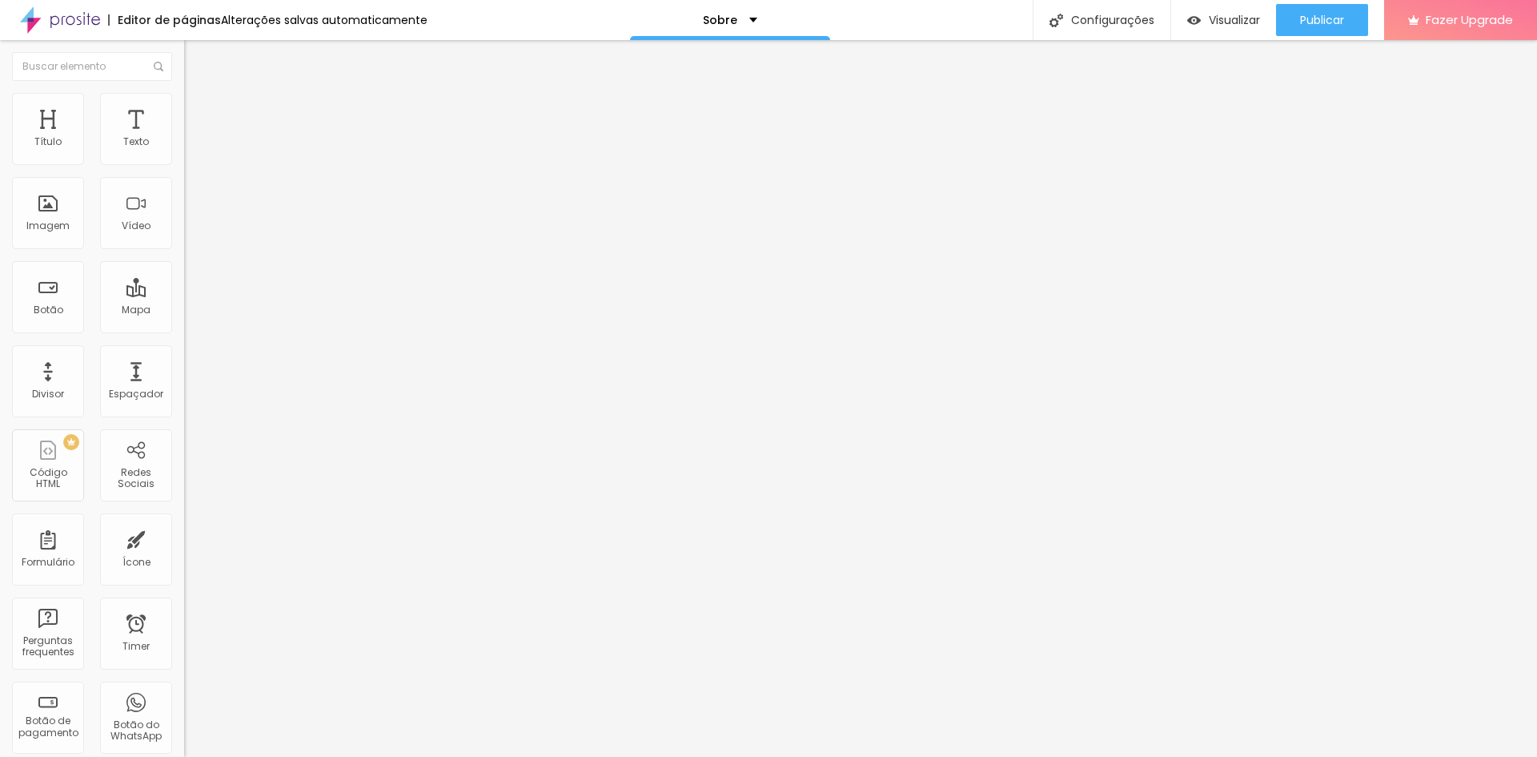
type input "200"
drag, startPoint x: 132, startPoint y: 206, endPoint x: 216, endPoint y: 202, distance: 84.2
click at [216, 351] on input "range" at bounding box center [235, 357] width 103 height 13
click at [199, 113] on span "Avançado" at bounding box center [225, 120] width 53 height 14
type input "4"
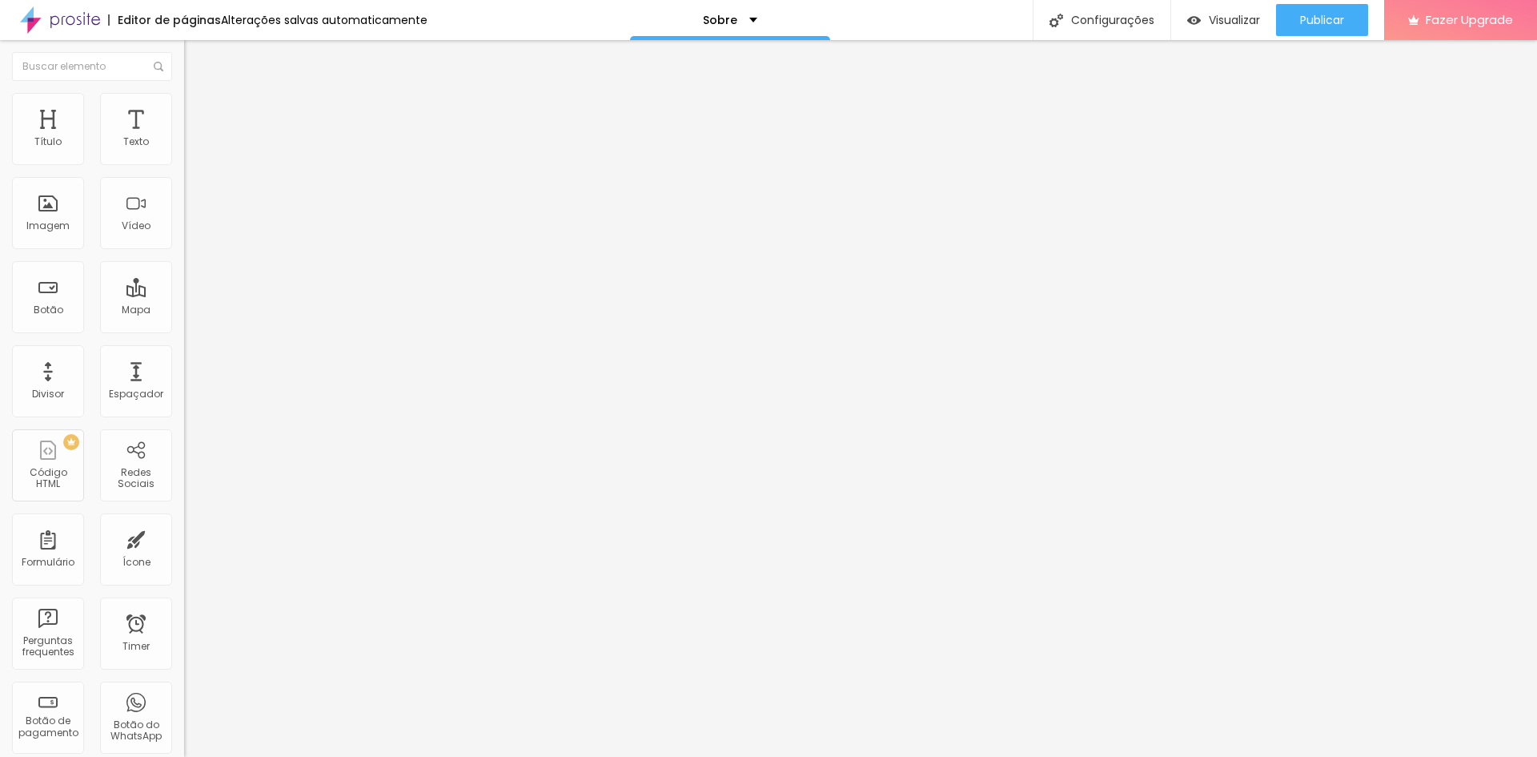
type input "4"
type input "7"
type input "9"
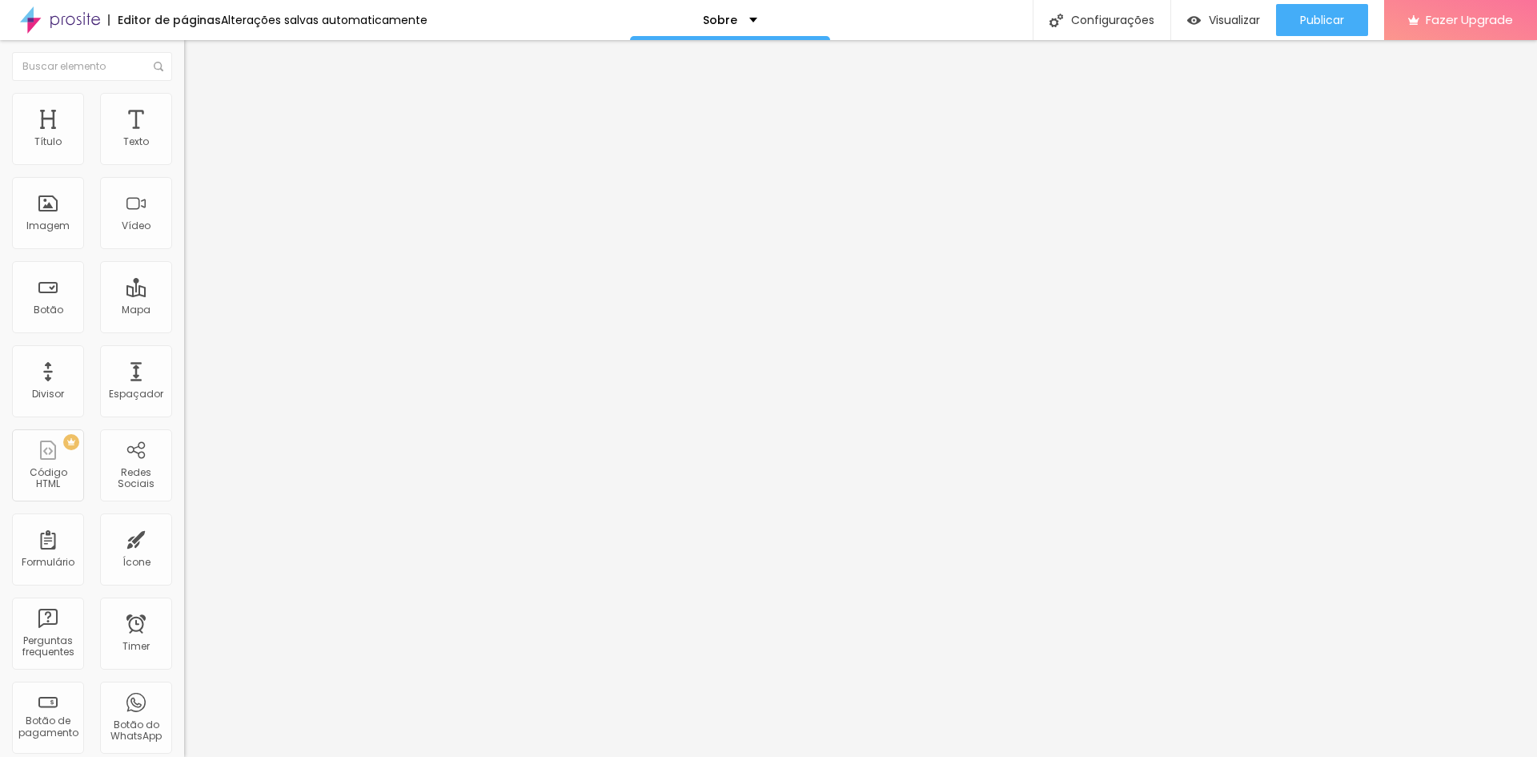
type input "13"
type input "18"
type input "22"
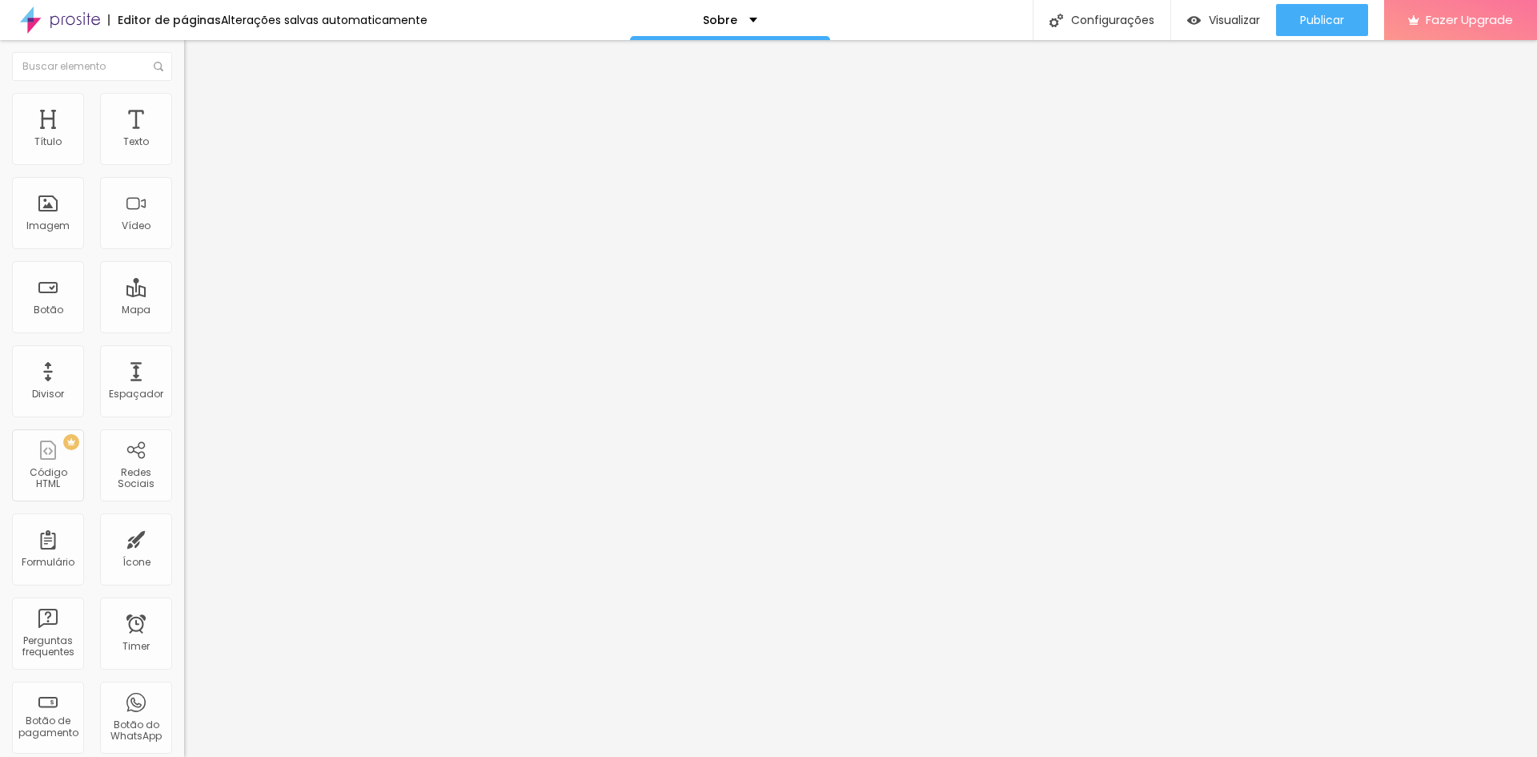
type input "22"
type input "27"
type input "30"
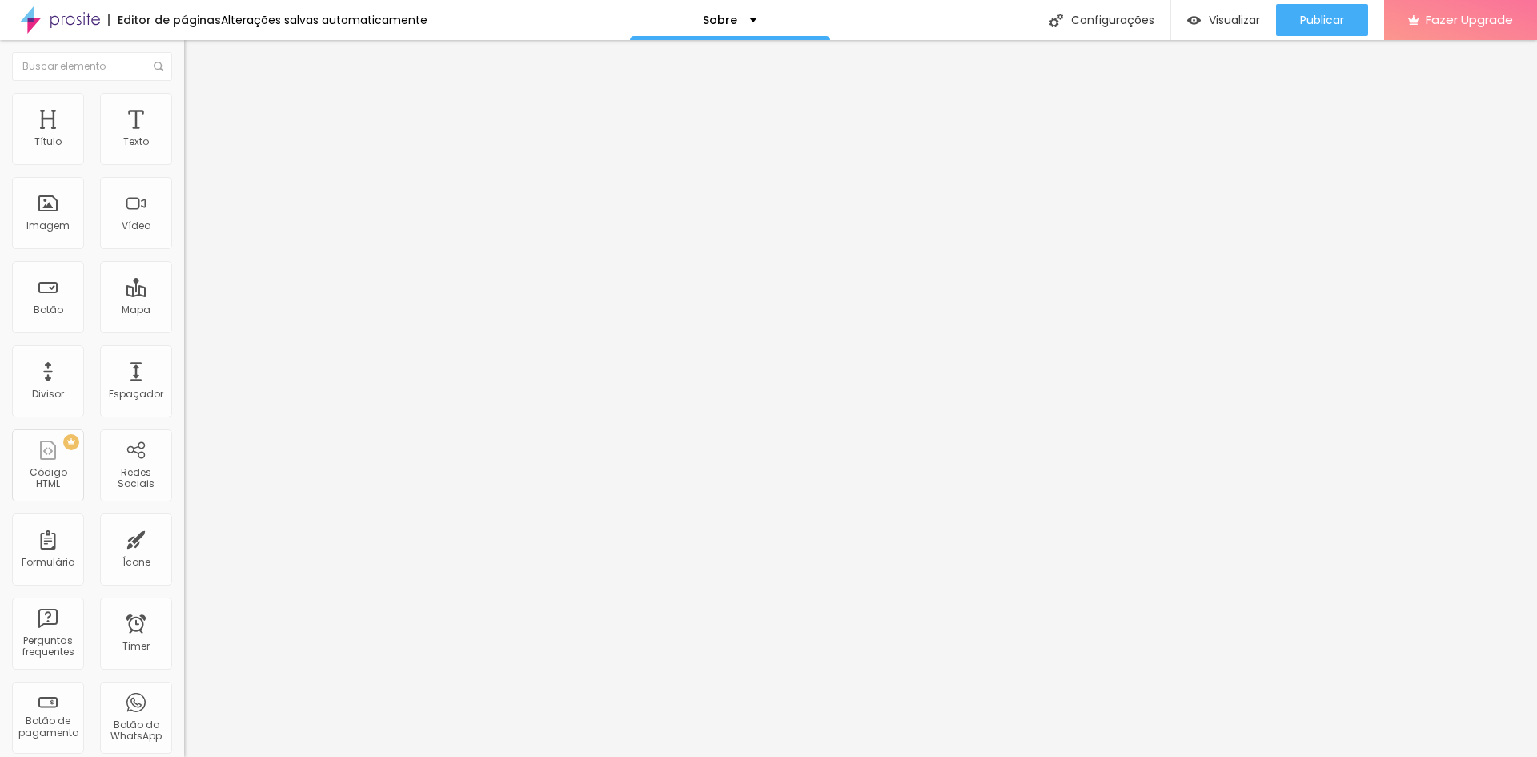
type input "33"
type input "37"
type input "39"
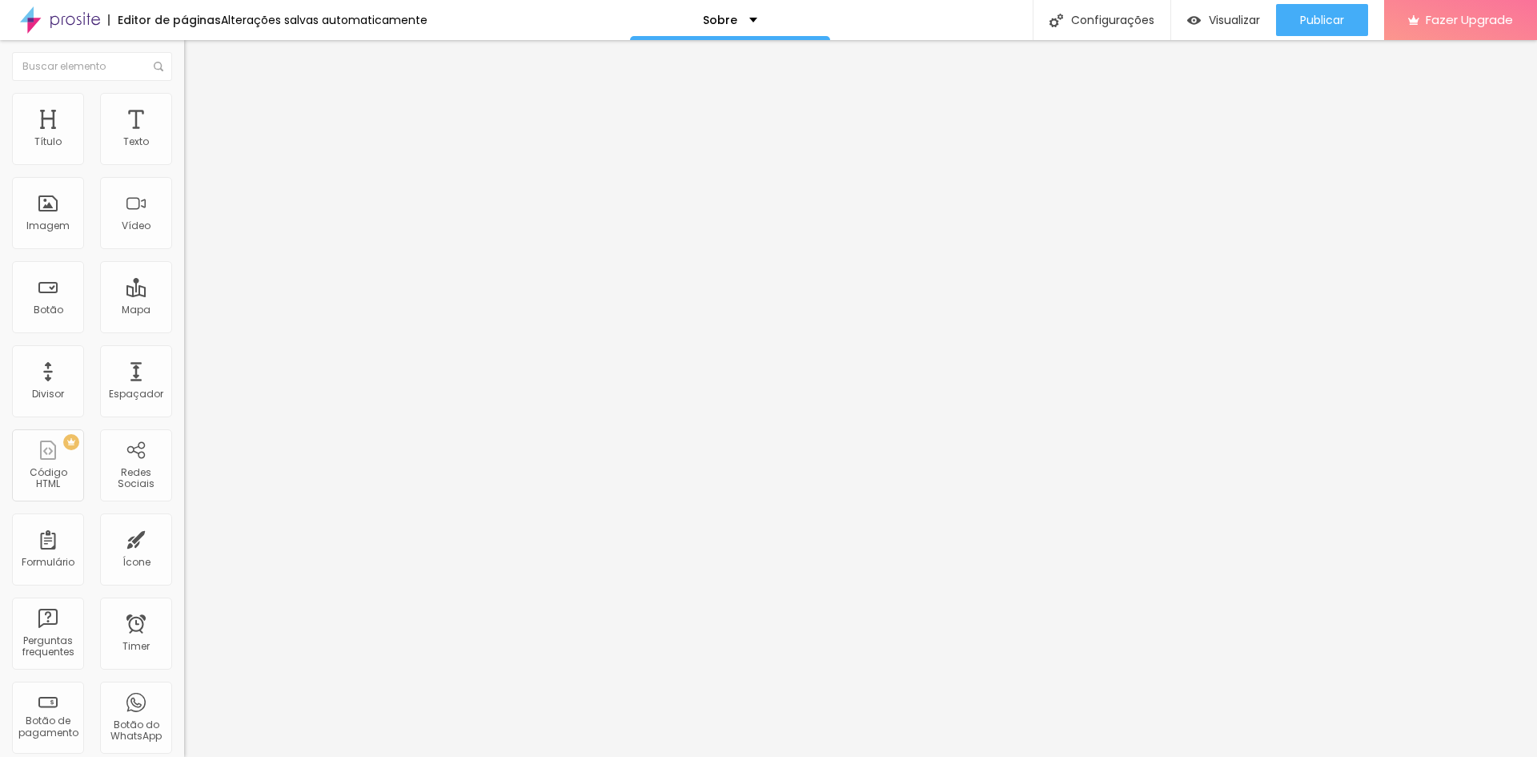
type input "39"
type input "42"
type input "44"
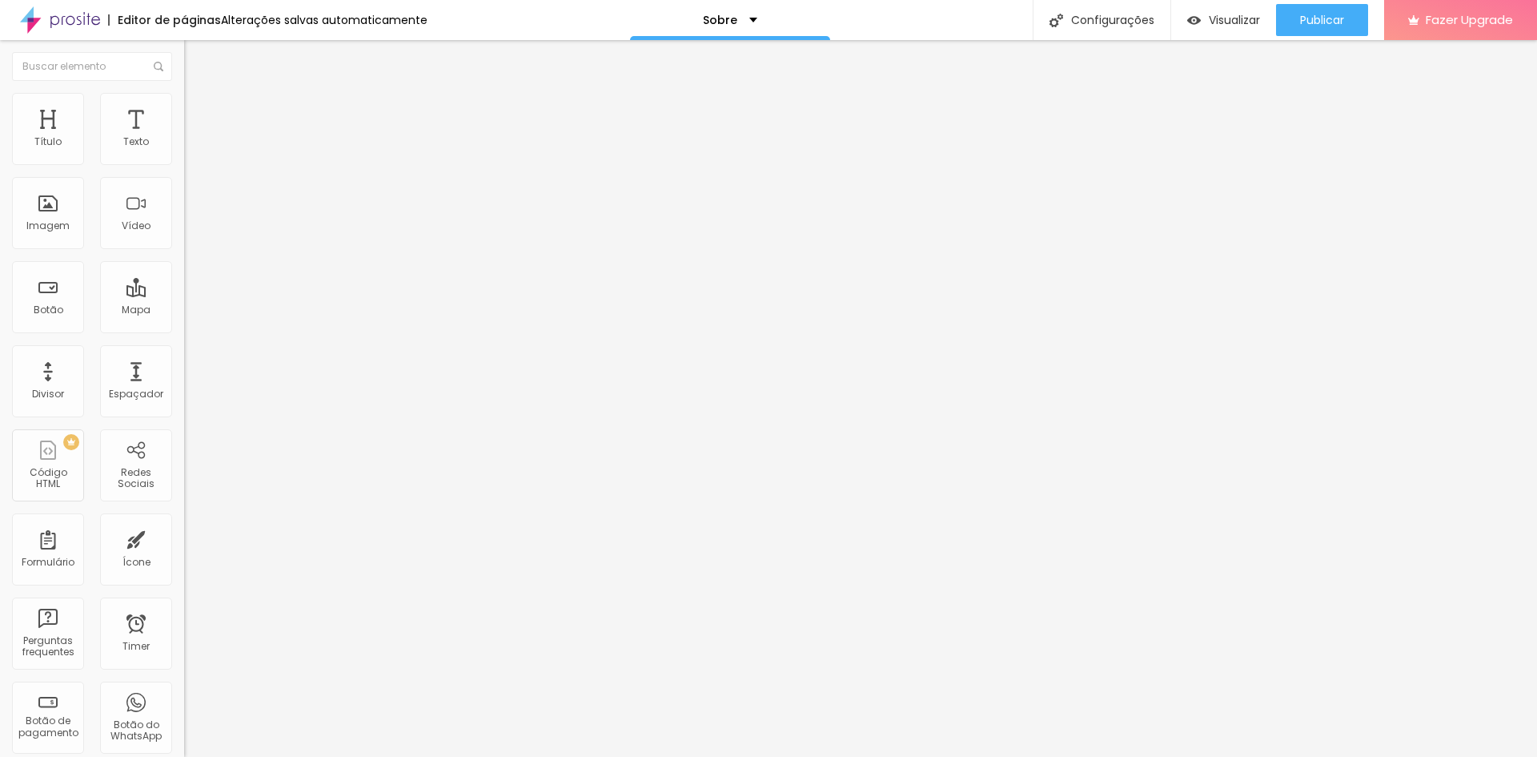
type input "45"
type input "47"
type input "48"
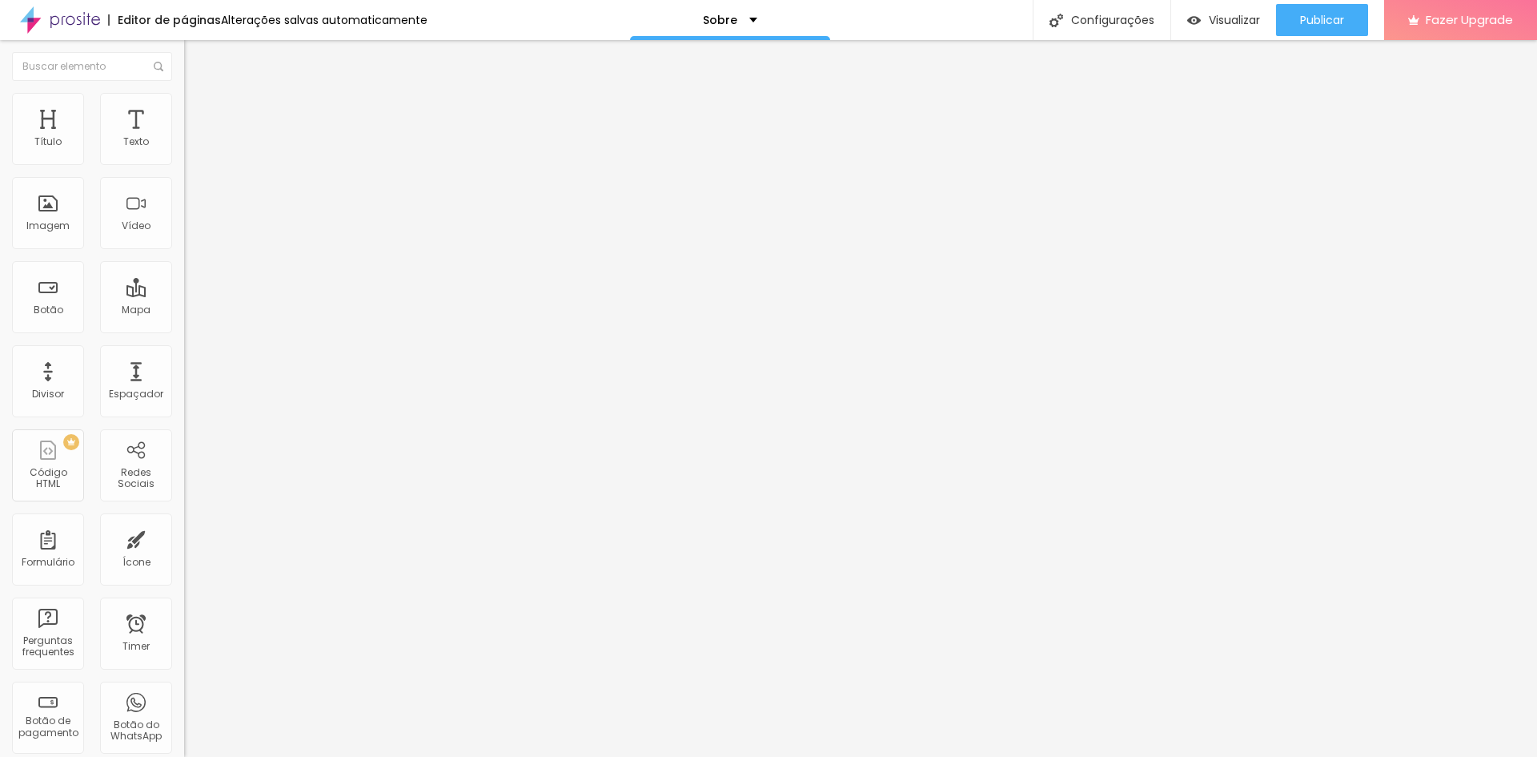
type input "48"
type input "49"
type input "50"
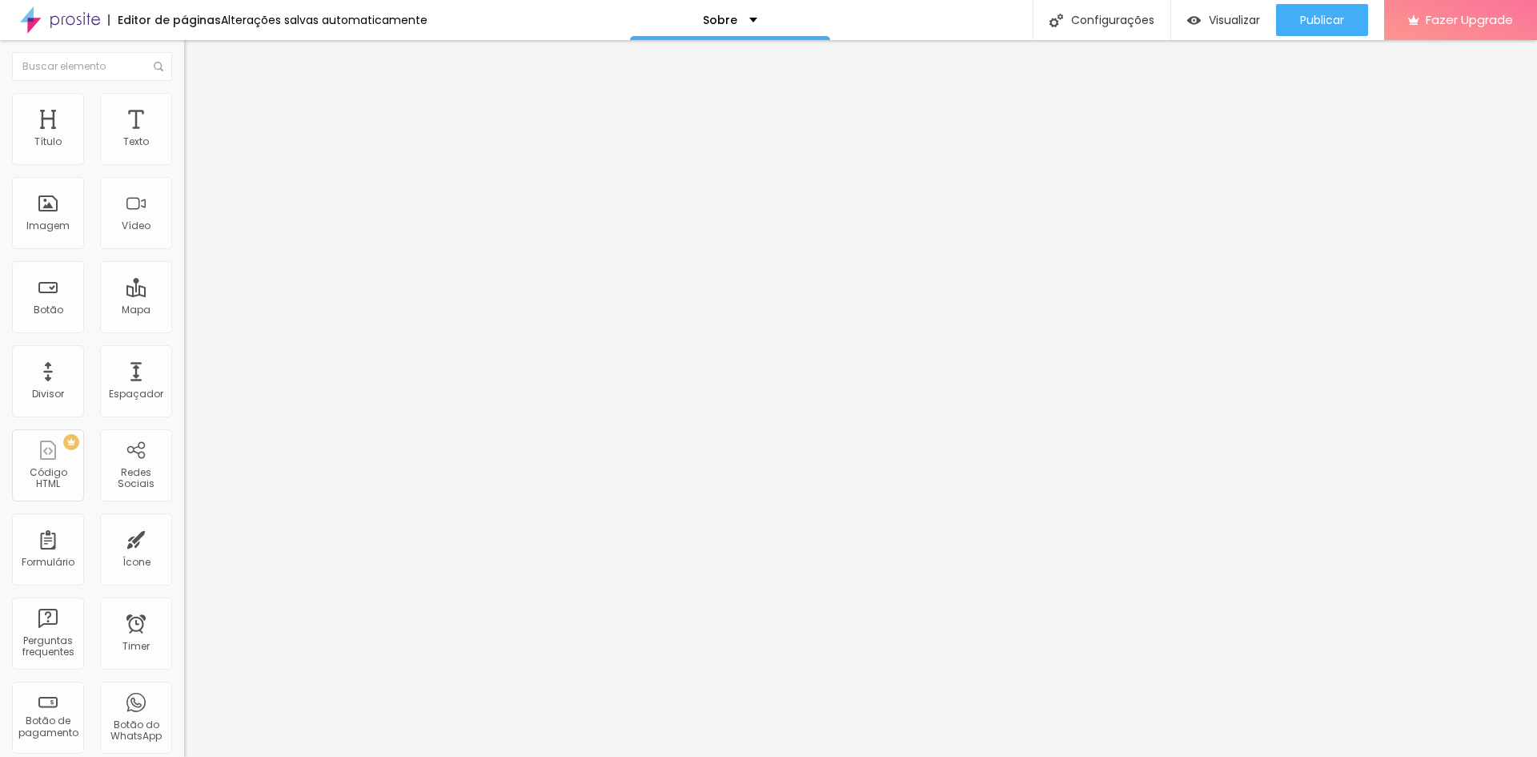
type input "51"
type input "50"
type input "49"
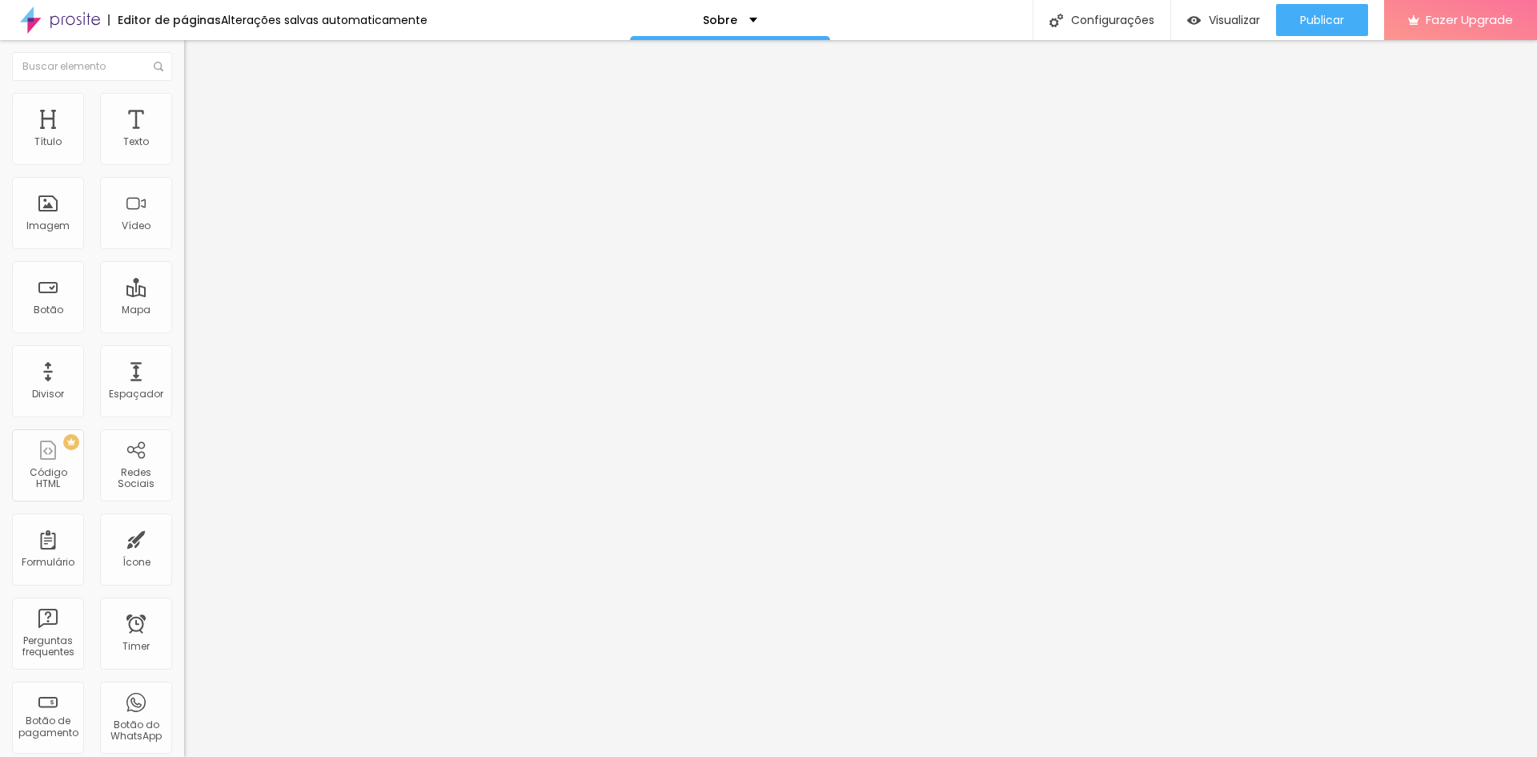
type input "49"
type input "48"
type input "47"
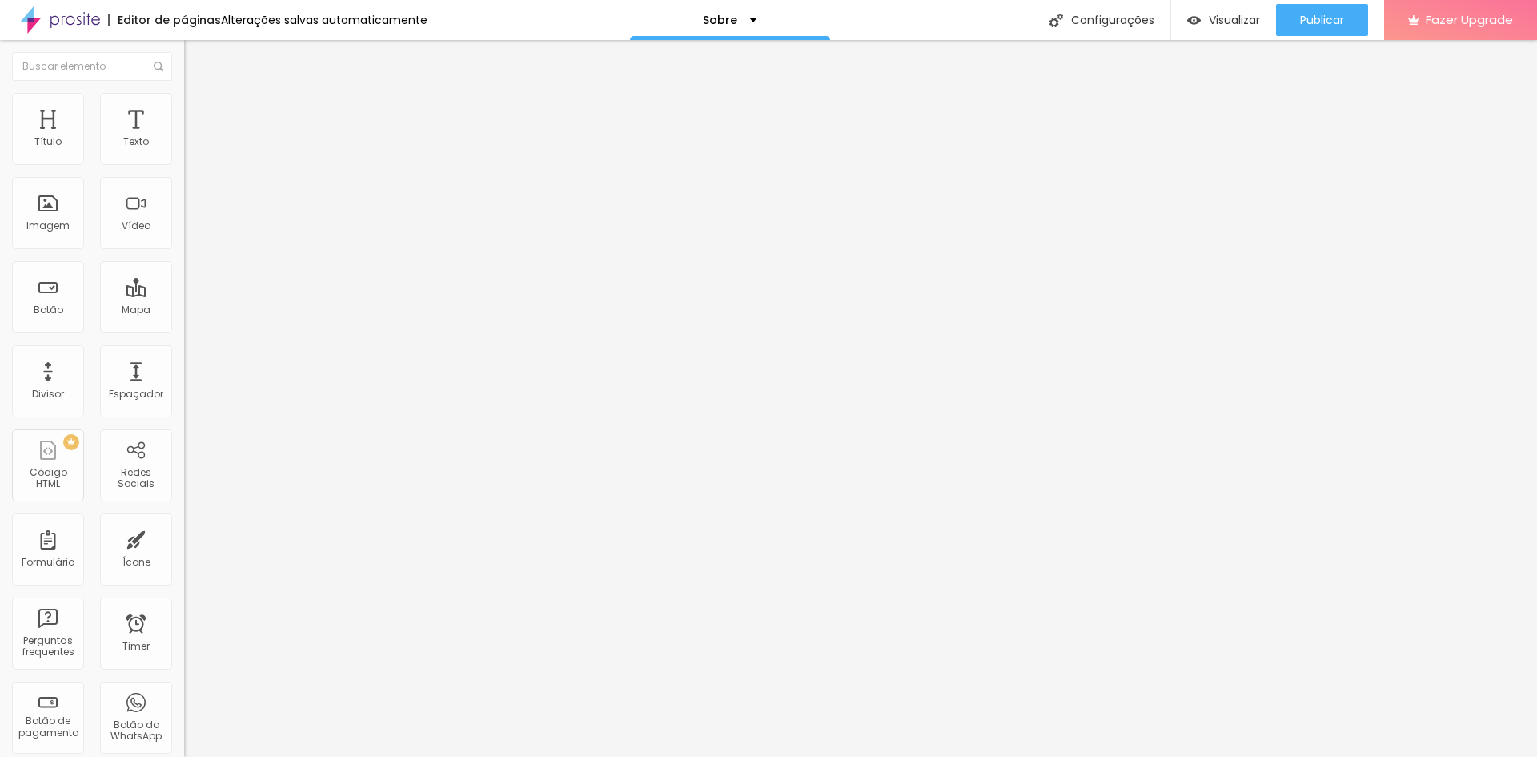
type input "45"
type input "44"
type input "42"
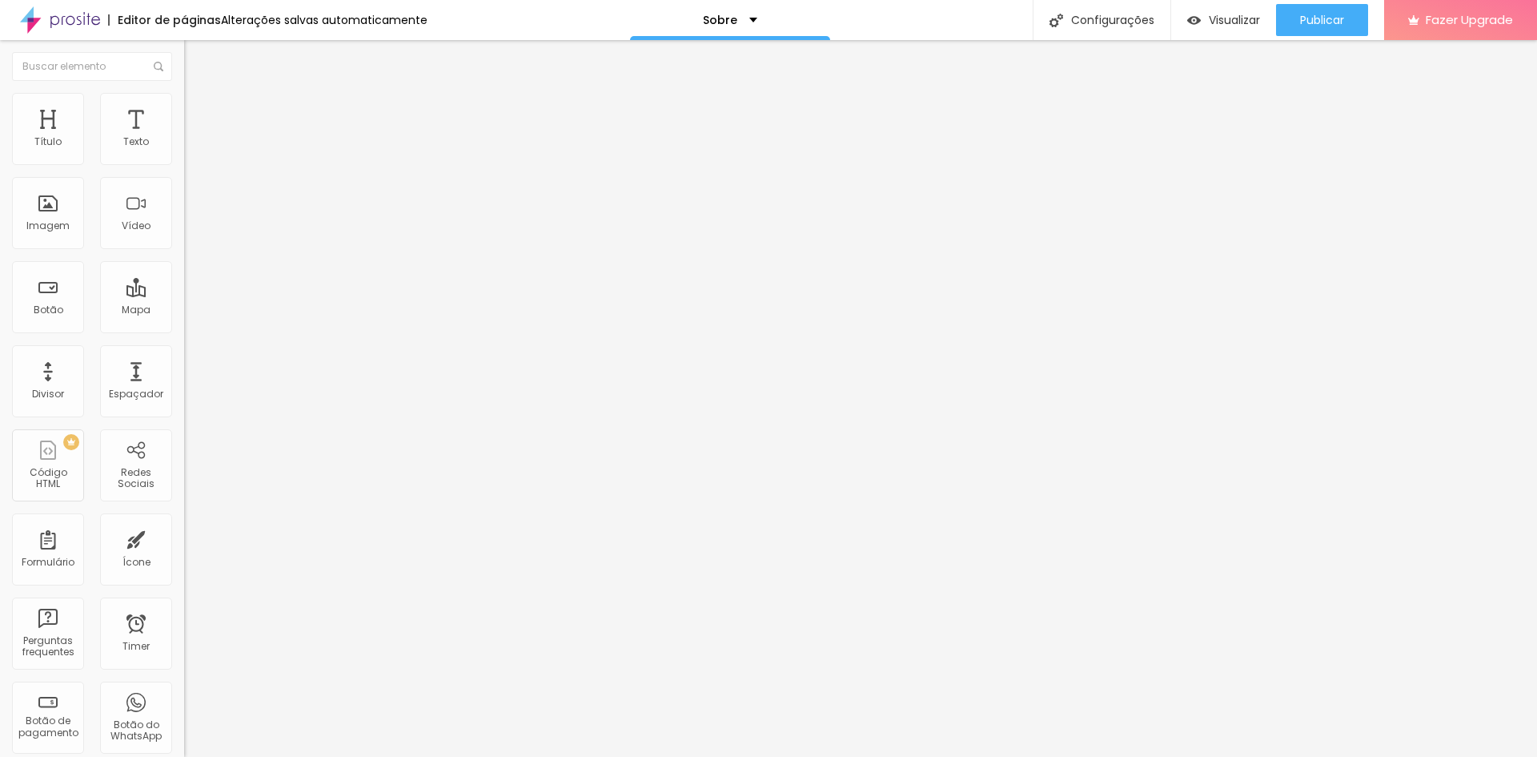
type input "42"
type input "39"
type input "36"
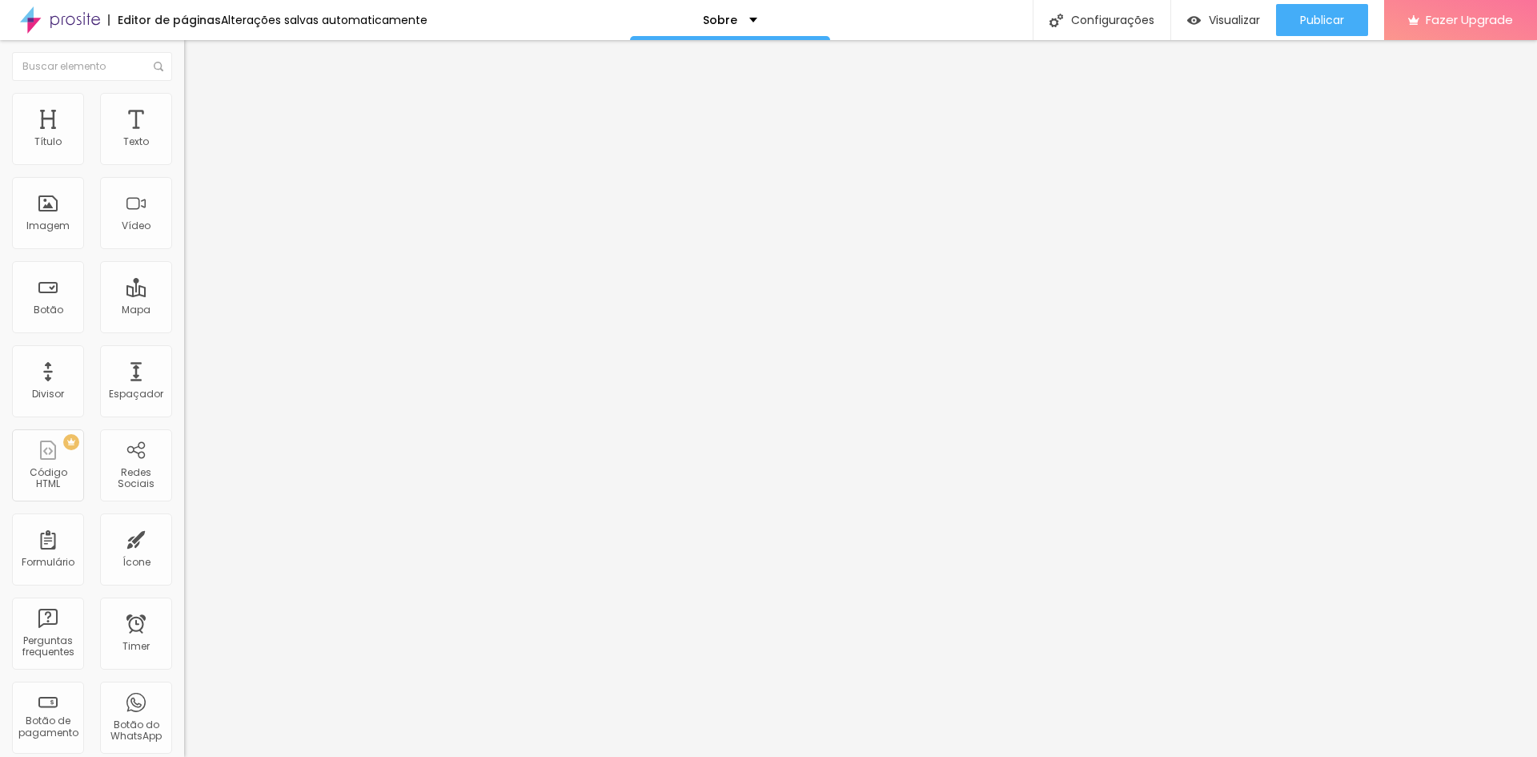
type input "33"
type input "30"
type input "26"
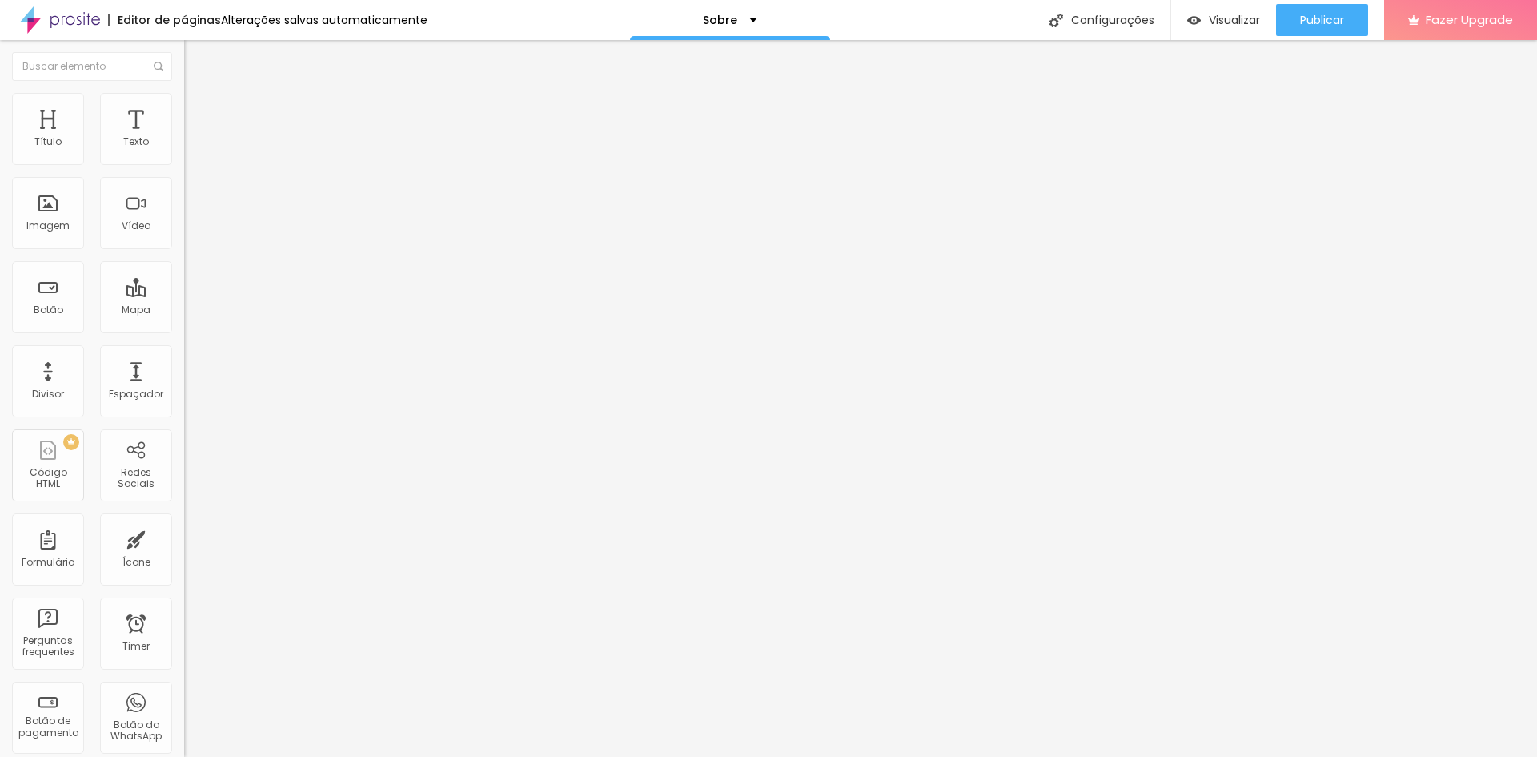
type input "26"
type input "20"
type input "16"
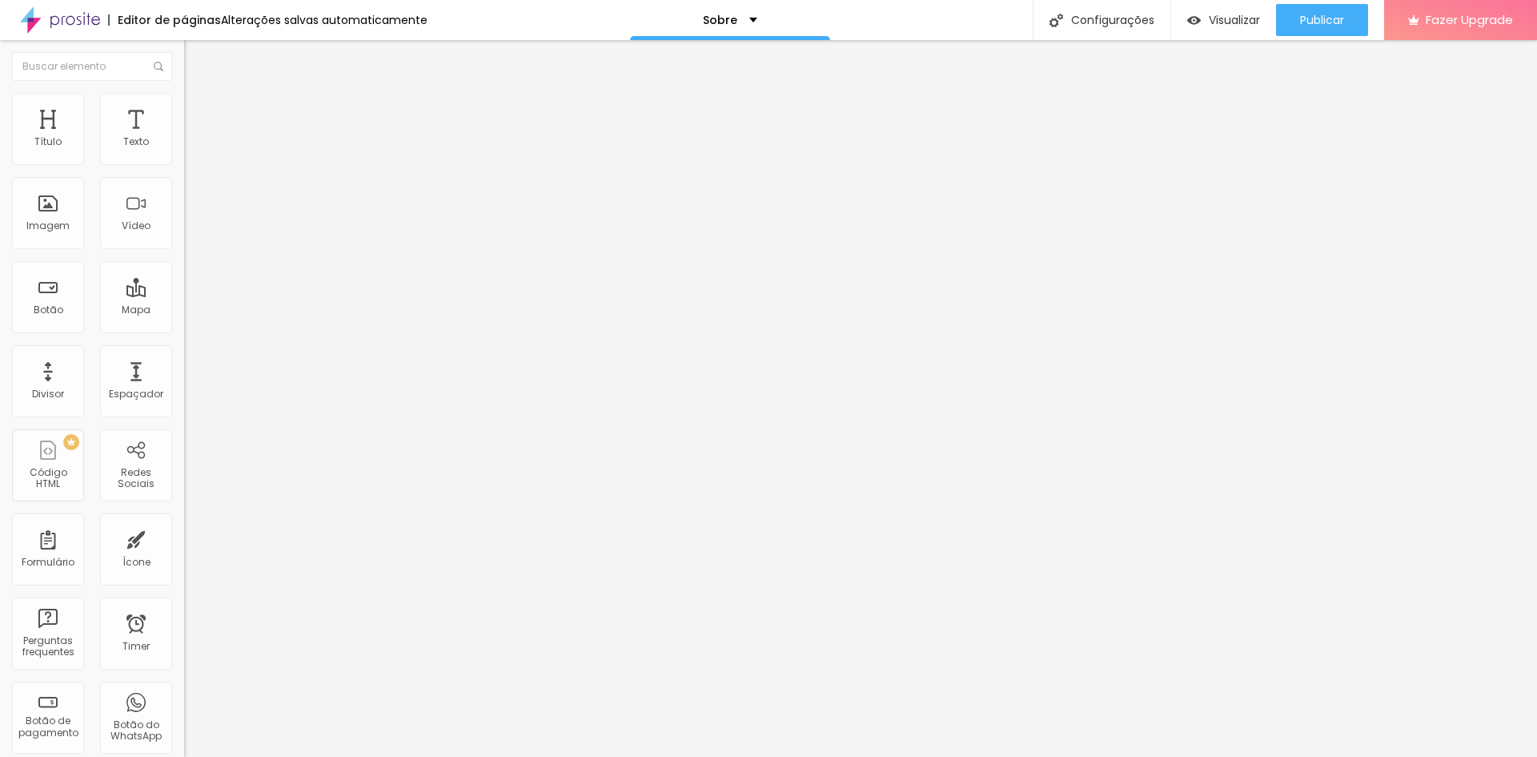
type input "14"
type input "12"
click at [184, 537] on input "range" at bounding box center [235, 543] width 103 height 13
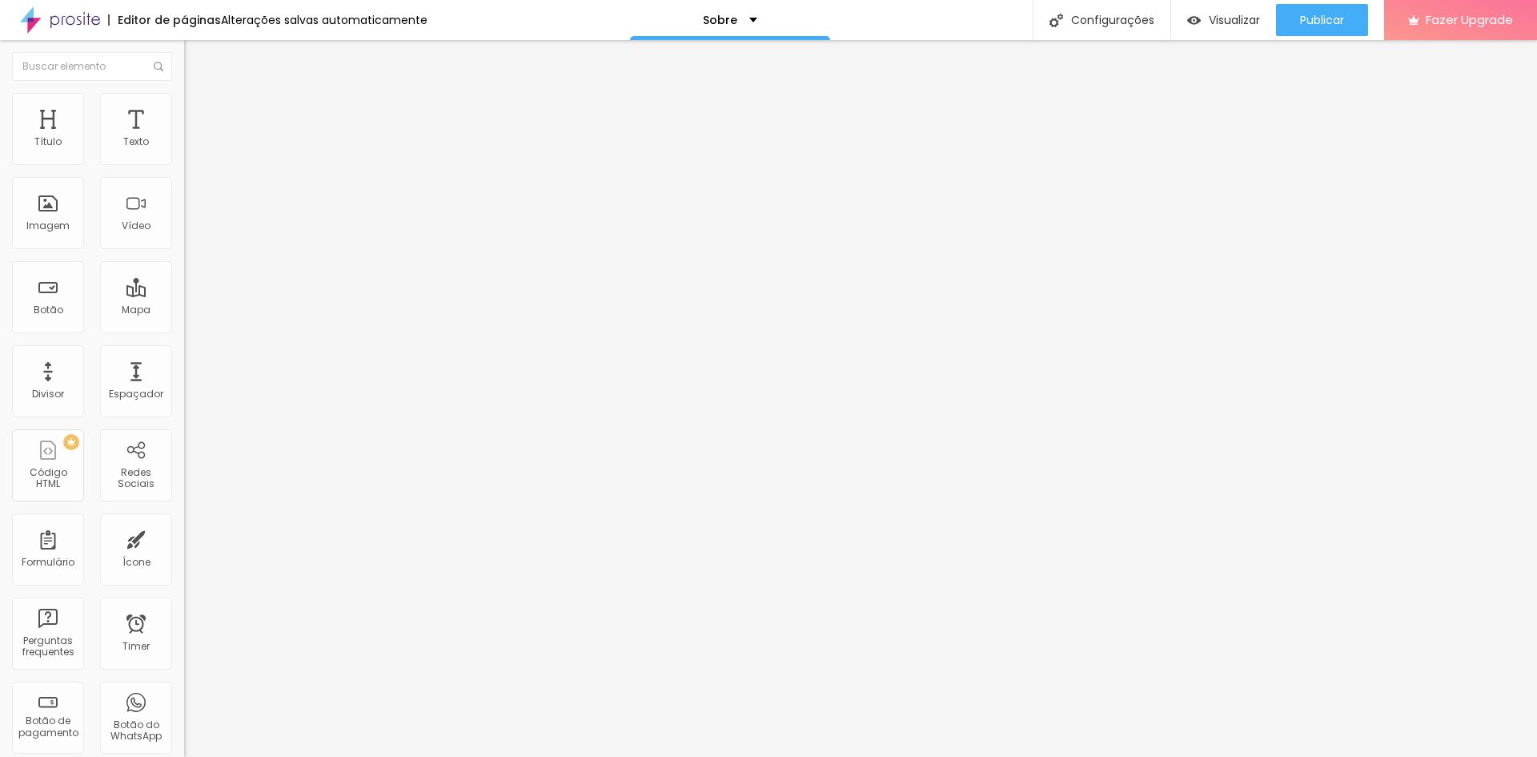
drag, startPoint x: 35, startPoint y: 155, endPoint x: 0, endPoint y: 159, distance: 35.5
click at [184, 311] on input "range" at bounding box center [235, 317] width 103 height 13
click at [199, 94] on span "Conteúdo" at bounding box center [224, 88] width 50 height 14
click at [184, 251] on span "1:1 Quadrado" at bounding box center [215, 244] width 63 height 14
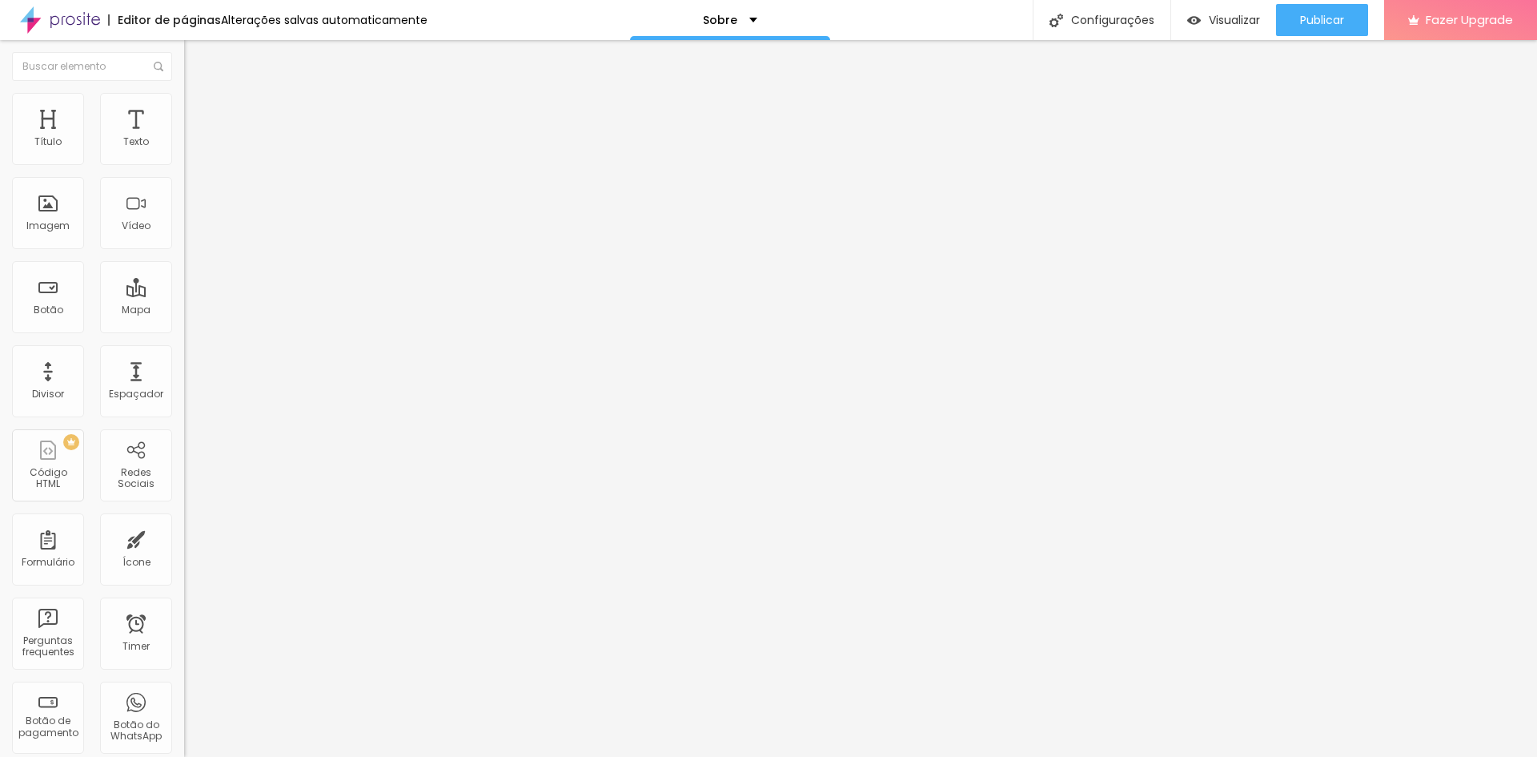
click at [184, 162] on input "text" at bounding box center [280, 154] width 192 height 16
click at [199, 113] on span "Avançado" at bounding box center [225, 120] width 53 height 14
click at [199, 94] on span "Conteúdo" at bounding box center [224, 88] width 50 height 14
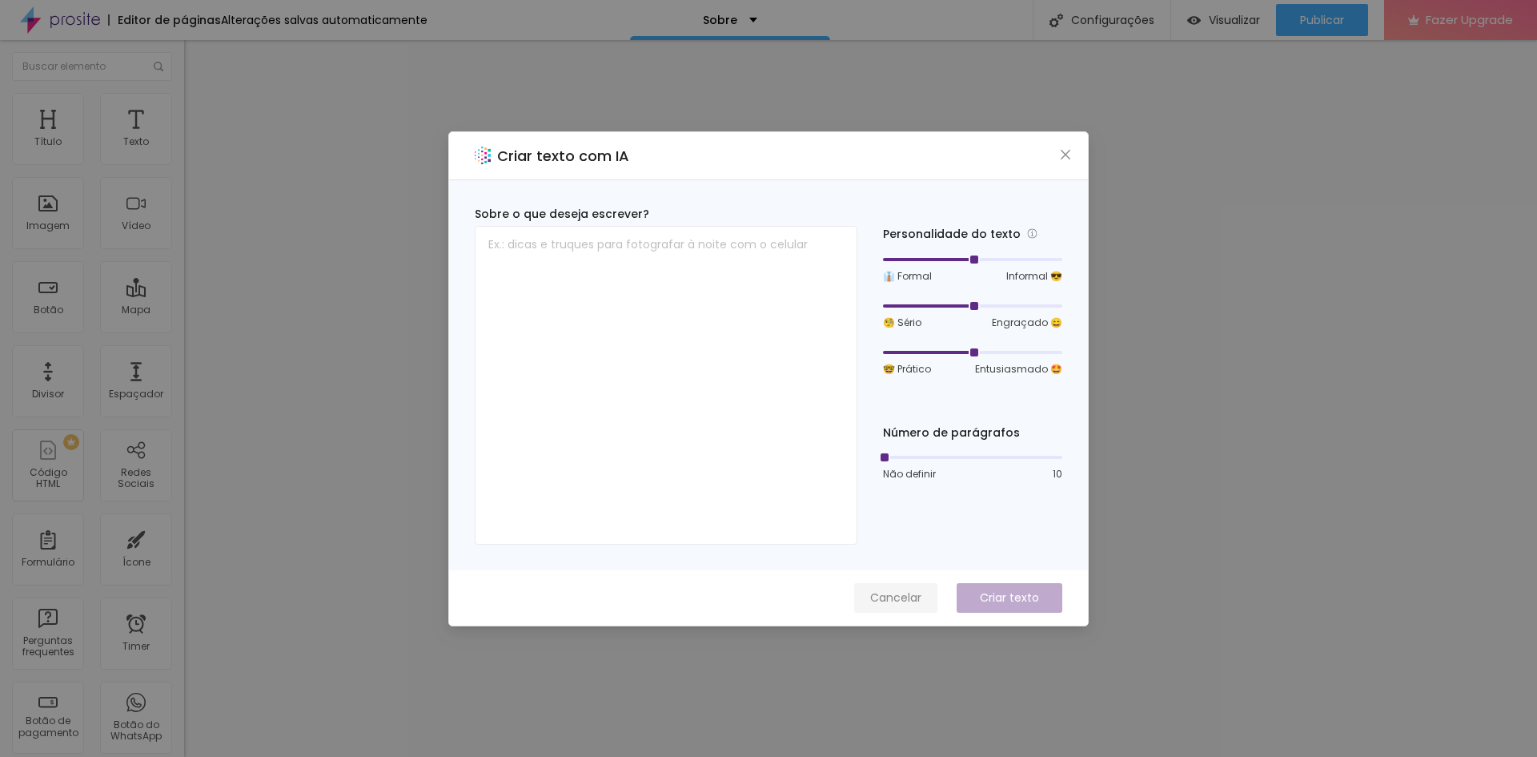
click at [911, 598] on span "Cancelar" at bounding box center [895, 597] width 51 height 17
click at [907, 598] on span "Cancelar" at bounding box center [895, 597] width 51 height 17
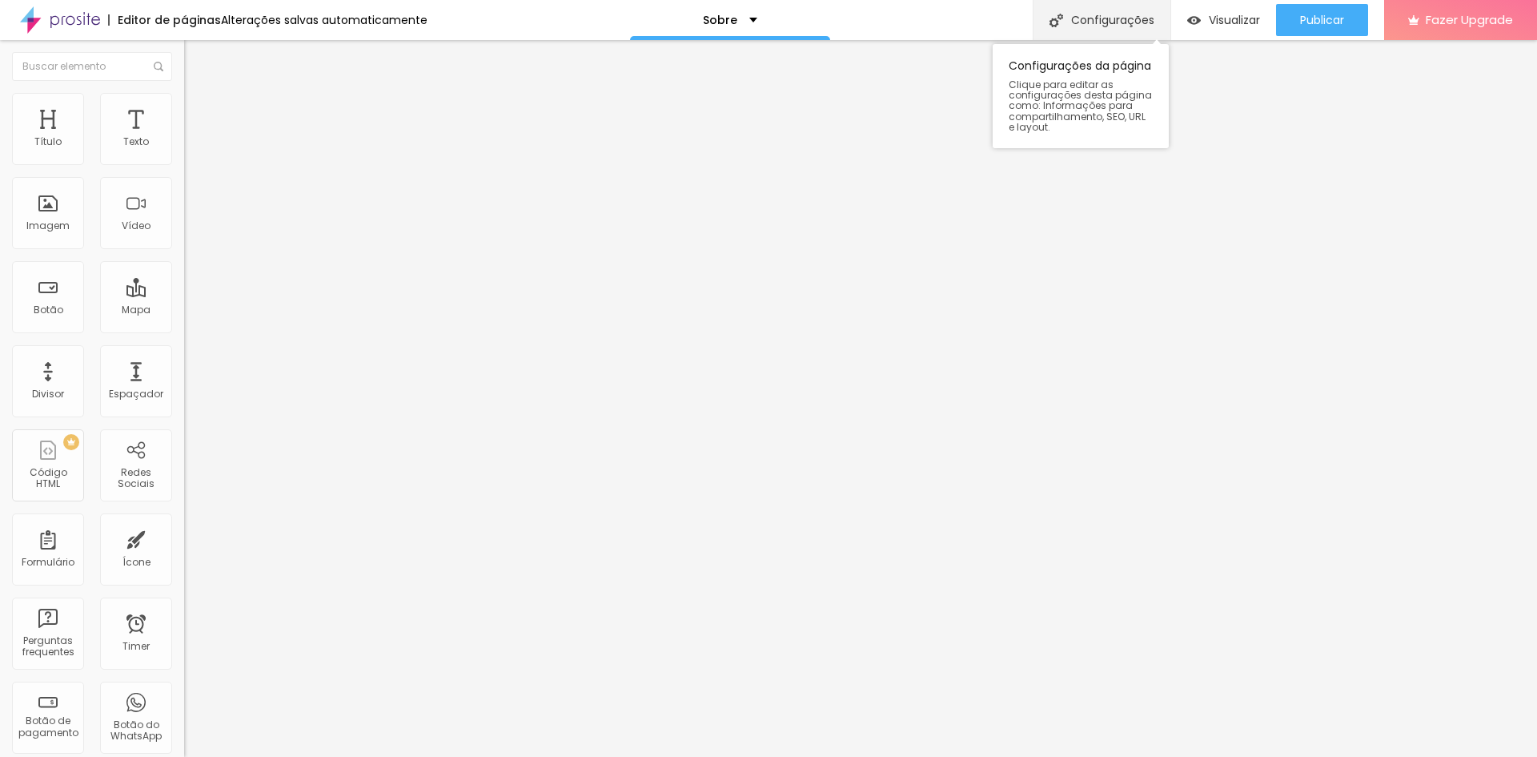
click at [1074, 13] on div "Configurações" at bounding box center [1102, 20] width 138 height 40
click at [55, 209] on div "Imagem" at bounding box center [48, 213] width 72 height 72
click at [55, 222] on div "Imagem" at bounding box center [47, 225] width 43 height 11
click at [30, 226] on div "Imagem" at bounding box center [47, 225] width 43 height 11
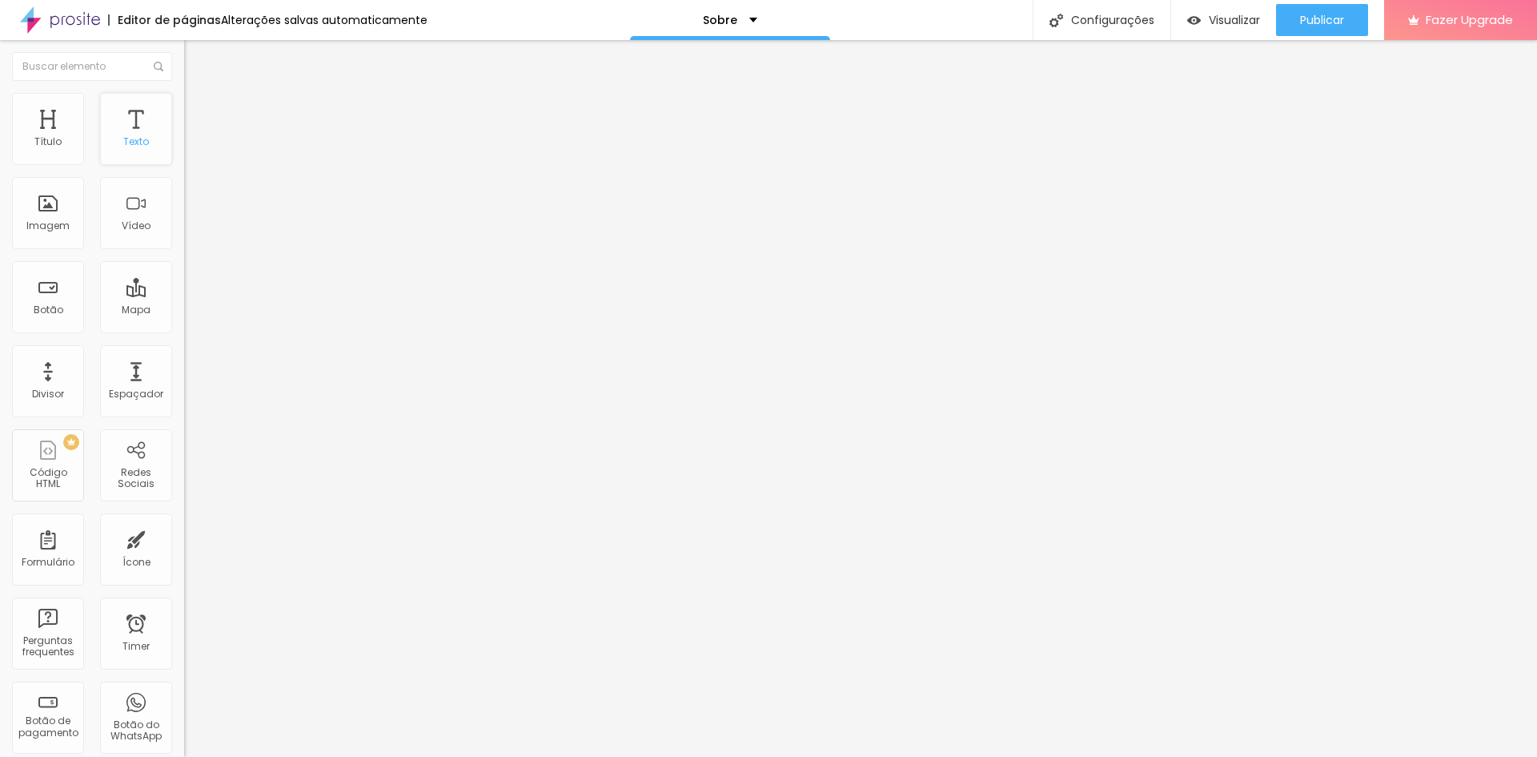
click at [116, 125] on div "Texto" at bounding box center [136, 129] width 72 height 72
click at [54, 229] on div "Imagem" at bounding box center [47, 225] width 43 height 11
click at [184, 50] on button "Editar Texto" at bounding box center [276, 58] width 184 height 37
click at [54, 238] on div "Imagem" at bounding box center [48, 213] width 72 height 72
click at [55, 220] on div "Imagem" at bounding box center [47, 225] width 43 height 11
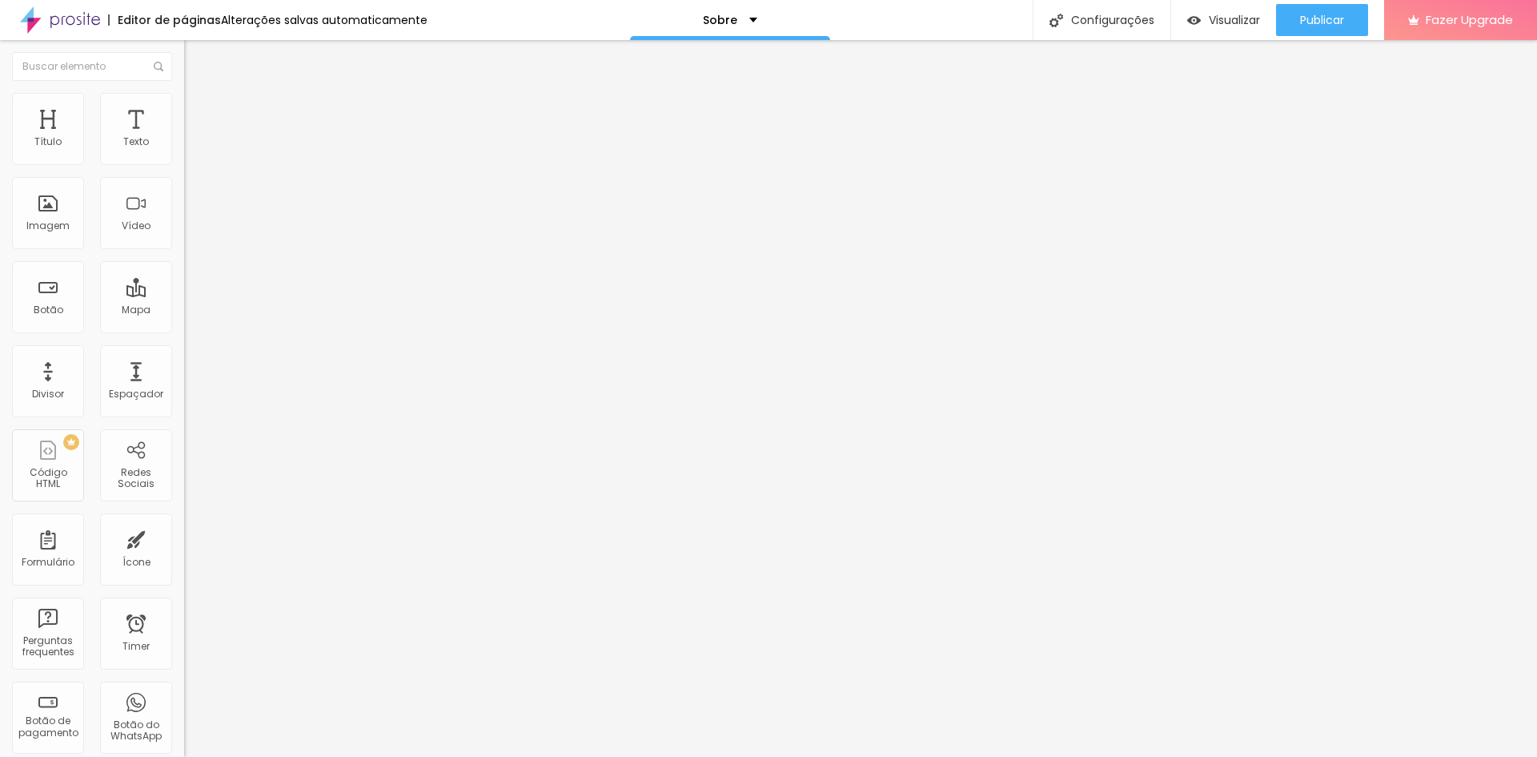
click at [184, 203] on img at bounding box center [189, 196] width 11 height 11
click at [184, 215] on img at bounding box center [189, 209] width 11 height 11
click at [184, 230] on div at bounding box center [276, 210] width 184 height 38
click at [184, 228] on img at bounding box center [189, 222] width 11 height 11
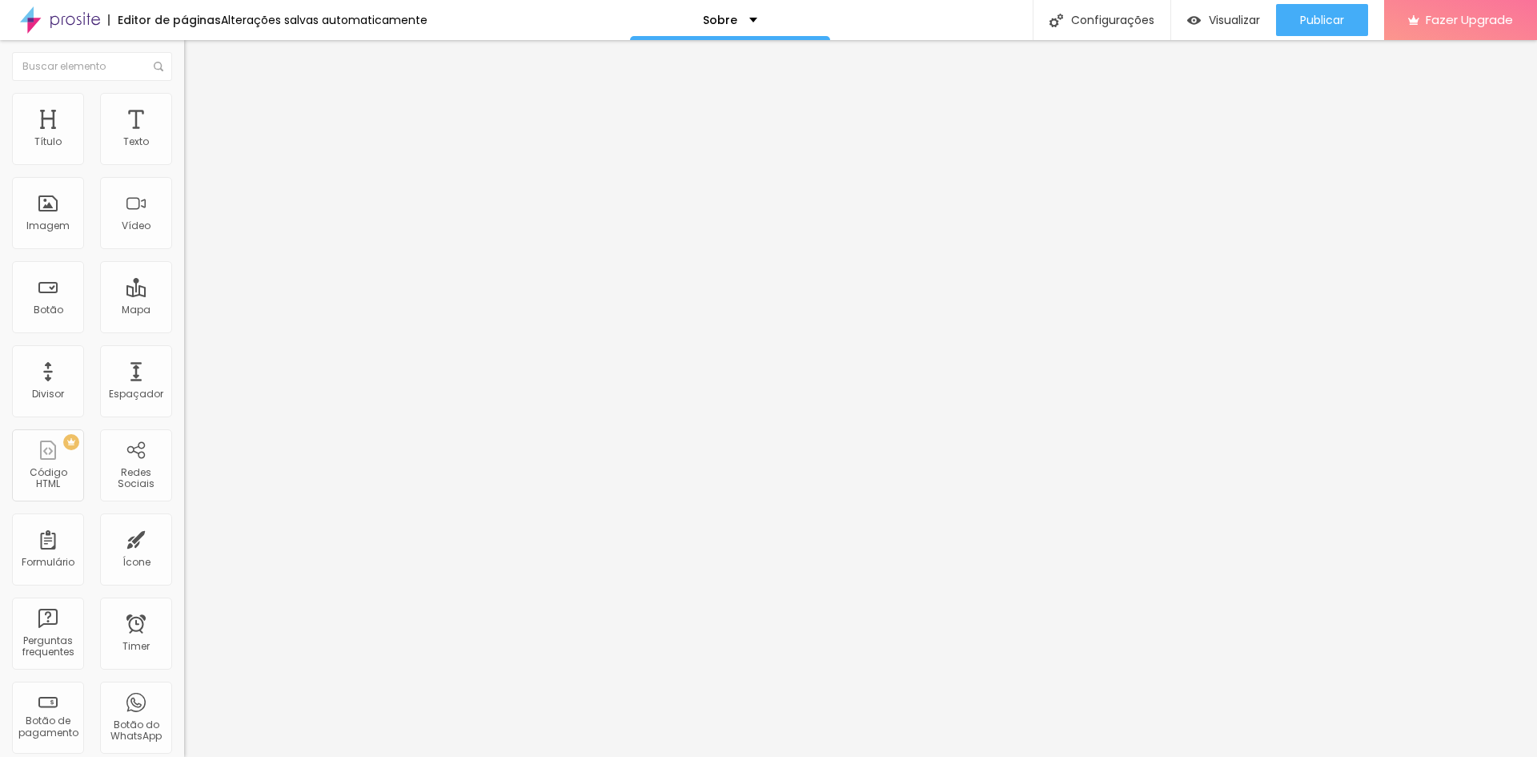
click at [184, 203] on img at bounding box center [189, 196] width 11 height 11
click at [199, 110] on span "Estilo" at bounding box center [211, 104] width 25 height 14
drag, startPoint x: 117, startPoint y: 171, endPoint x: 72, endPoint y: 166, distance: 45.2
click at [184, 164] on input "range" at bounding box center [235, 157] width 103 height 13
drag, startPoint x: 34, startPoint y: 203, endPoint x: 145, endPoint y: 204, distance: 111.3
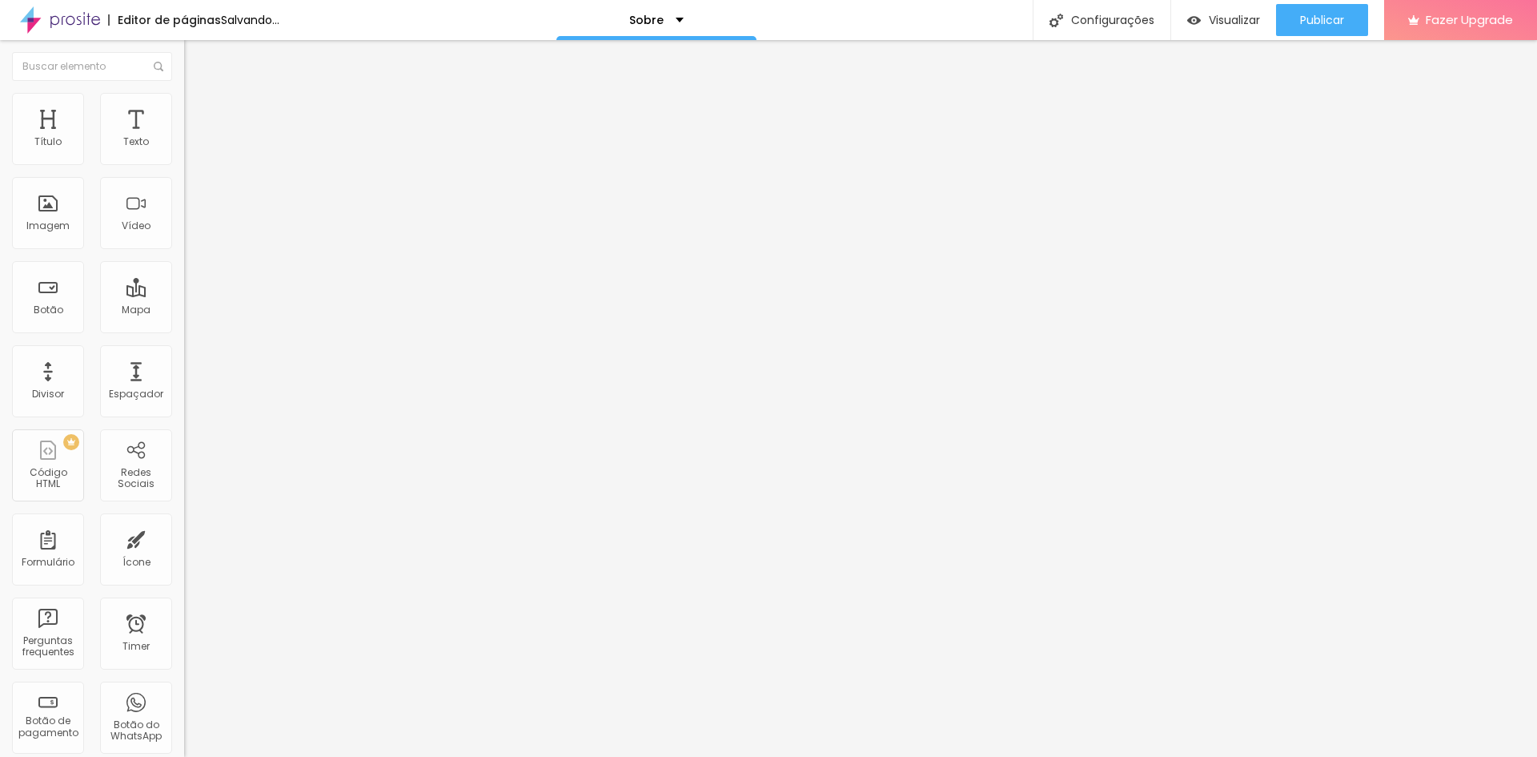
click at [184, 351] on input "range" at bounding box center [235, 357] width 103 height 13
drag, startPoint x: 66, startPoint y: 171, endPoint x: 97, endPoint y: 168, distance: 30.5
click at [184, 164] on input "range" at bounding box center [235, 157] width 103 height 13
click at [184, 215] on img at bounding box center [189, 209] width 11 height 11
click at [184, 228] on img at bounding box center [189, 222] width 11 height 11
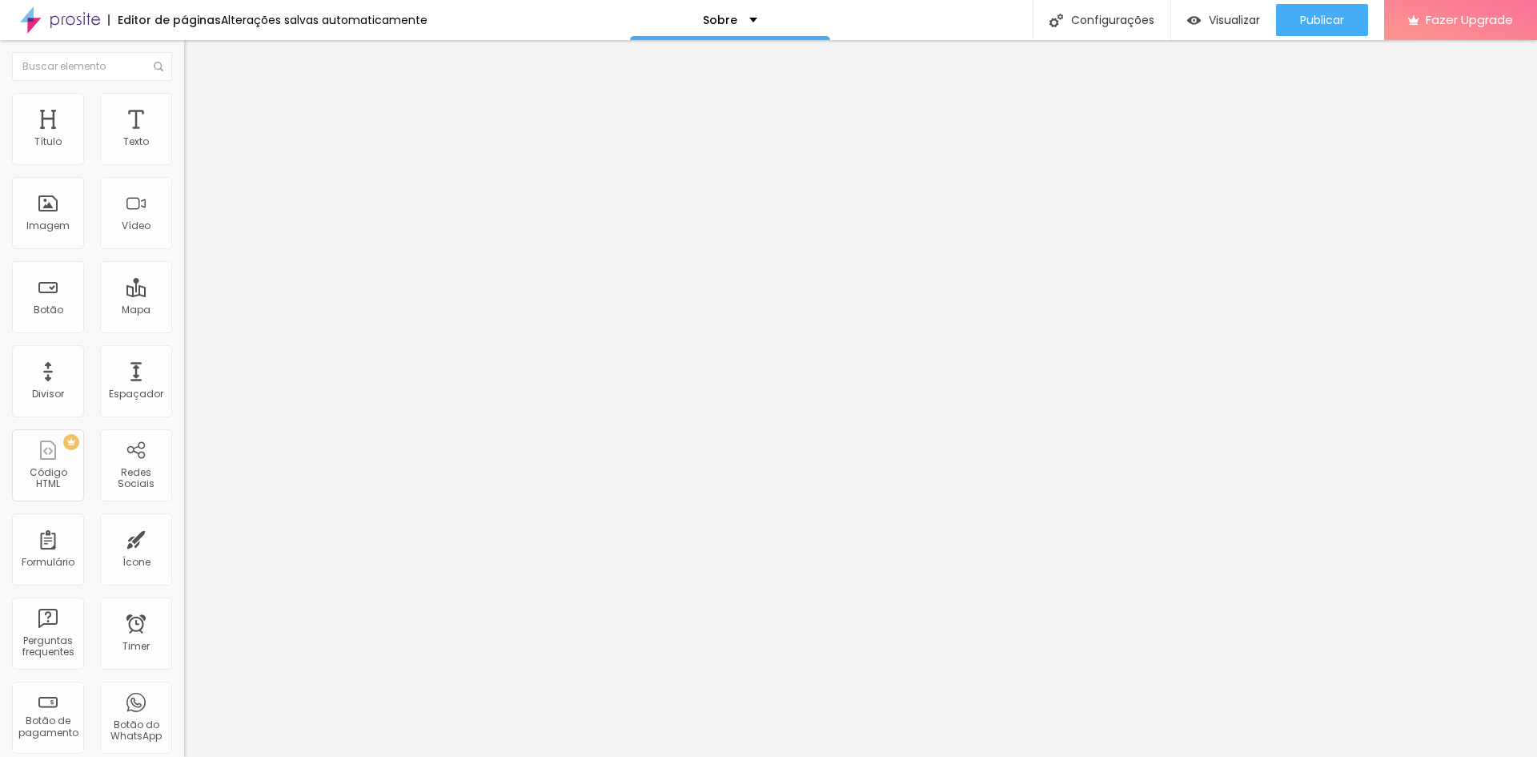
click at [184, 215] on img at bounding box center [189, 209] width 11 height 11
click at [184, 251] on span "Original" at bounding box center [203, 244] width 38 height 14
click at [184, 260] on span "Cinema" at bounding box center [204, 254] width 40 height 14
click at [184, 274] on div "Padrão 4:3" at bounding box center [276, 269] width 184 height 10
click at [184, 285] on span "Quadrado" at bounding box center [210, 278] width 52 height 14
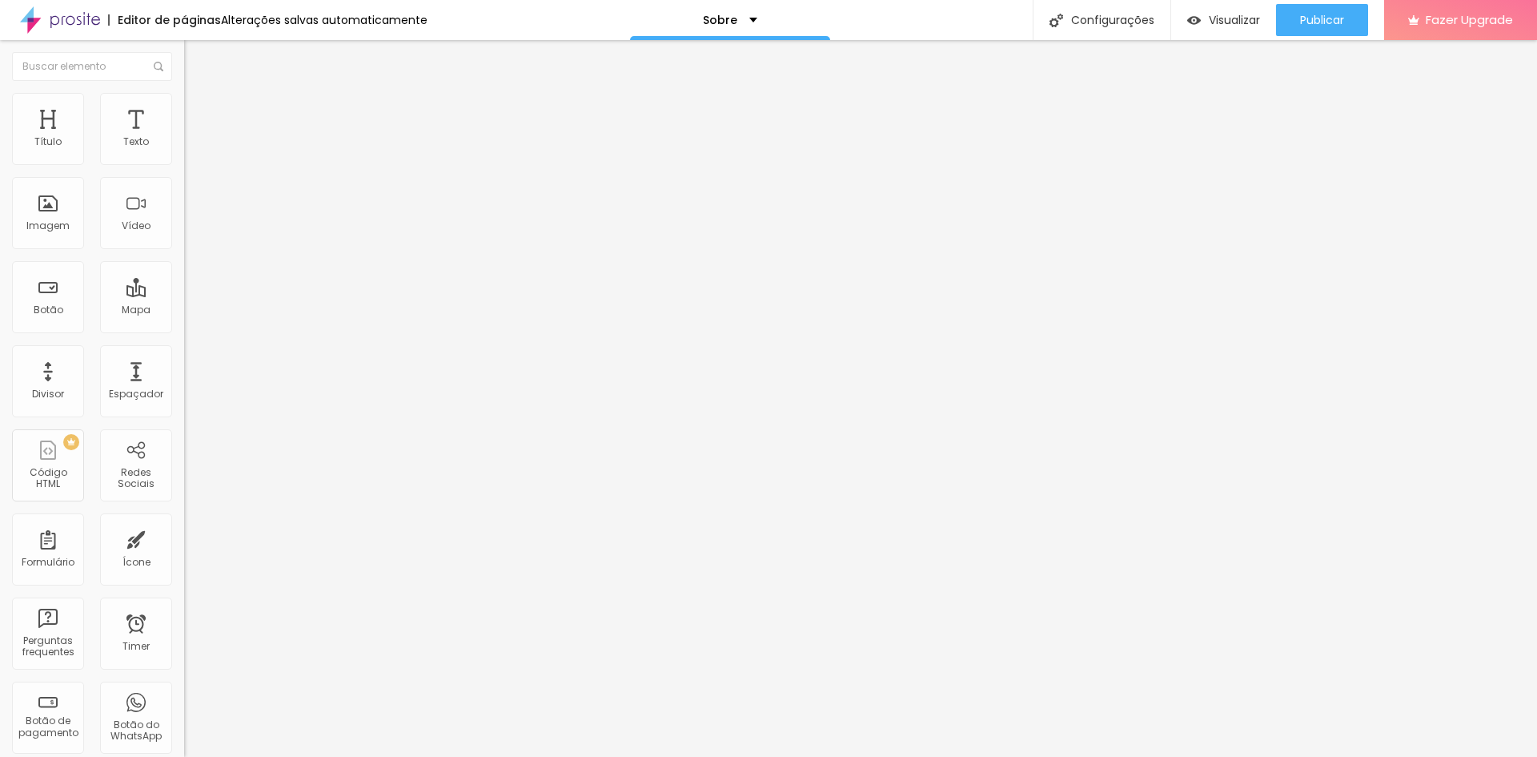
click at [184, 295] on span "Original" at bounding box center [203, 288] width 38 height 14
